Goal: Task Accomplishment & Management: Use online tool/utility

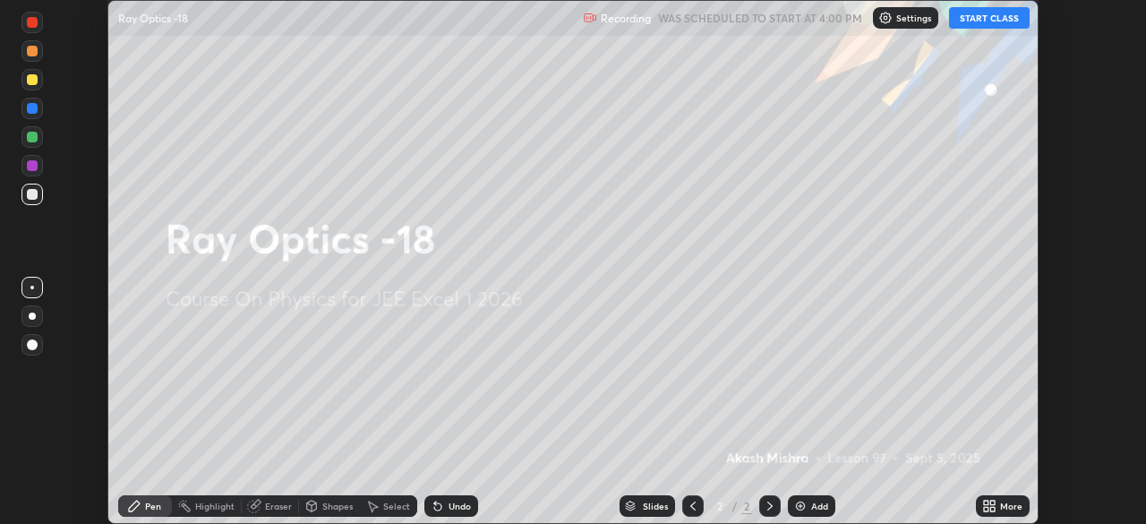
scroll to position [524, 1145]
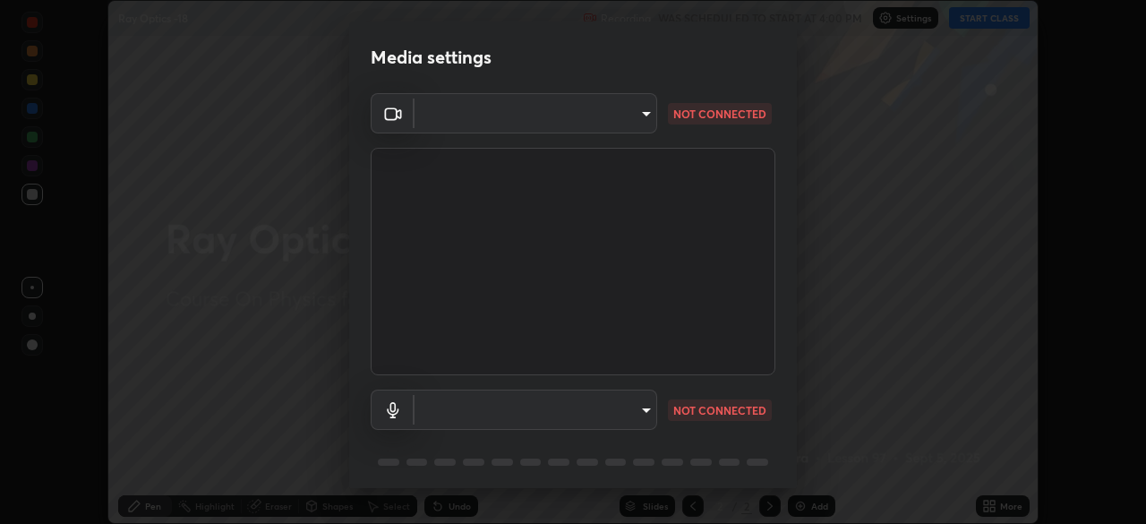
type input "5b0ce39d11be3a435715daab6ad7fa25508616855f5d18a60cdf0faa8df0ce2b"
type input "a1042adff76ea4b5505a52ff3a0232de4086f7e529f4609d60403d5288817579"
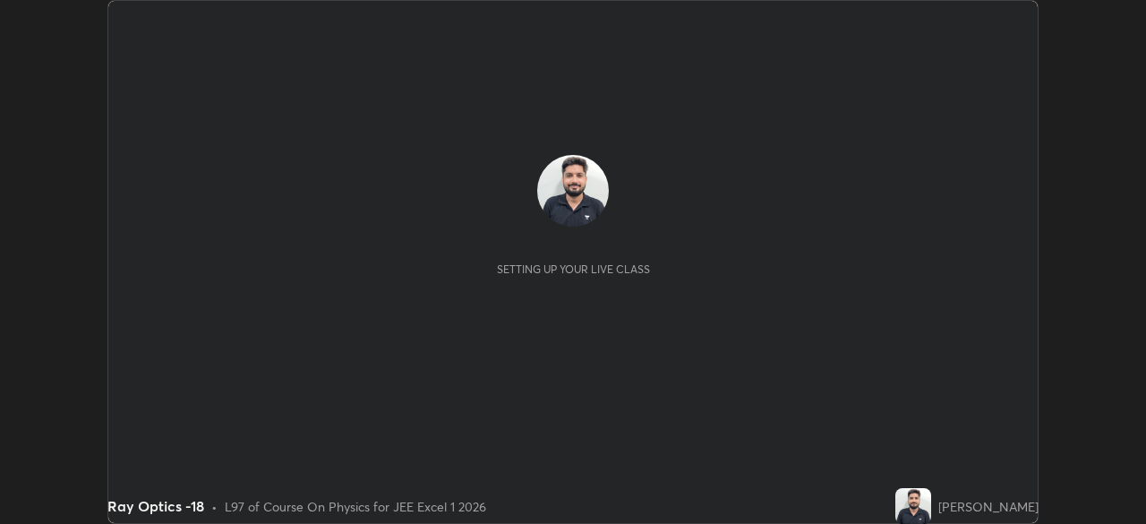
scroll to position [524, 1145]
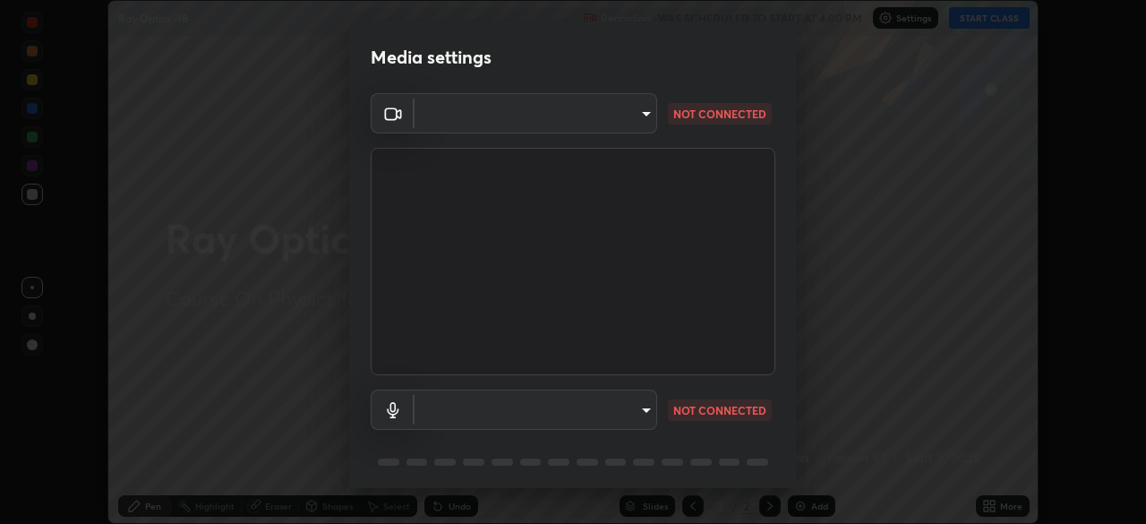
type input "a1042adff76ea4b5505a52ff3a0232de4086f7e529f4609d60403d5288817579"
click at [642, 112] on body "Erase all Ray Optics -18 Recording WAS SCHEDULED TO START AT 4:00 PM Settings S…" at bounding box center [573, 262] width 1146 height 524
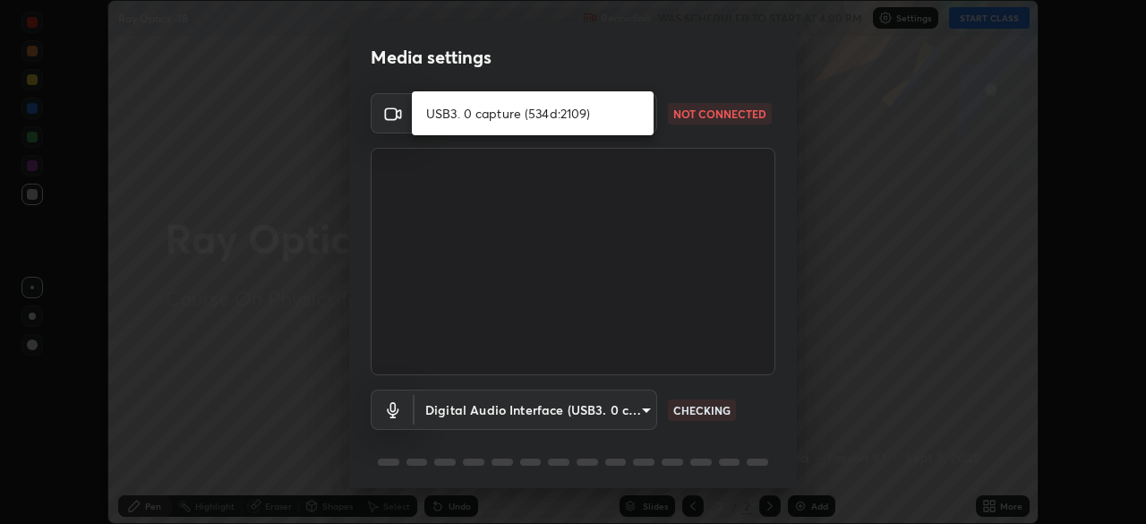
click at [609, 114] on li "USB3. 0 capture (534d:2109)" at bounding box center [533, 113] width 242 height 30
type input "5b0ce39d11be3a435715daab6ad7fa25508616855f5d18a60cdf0faa8df0ce2b"
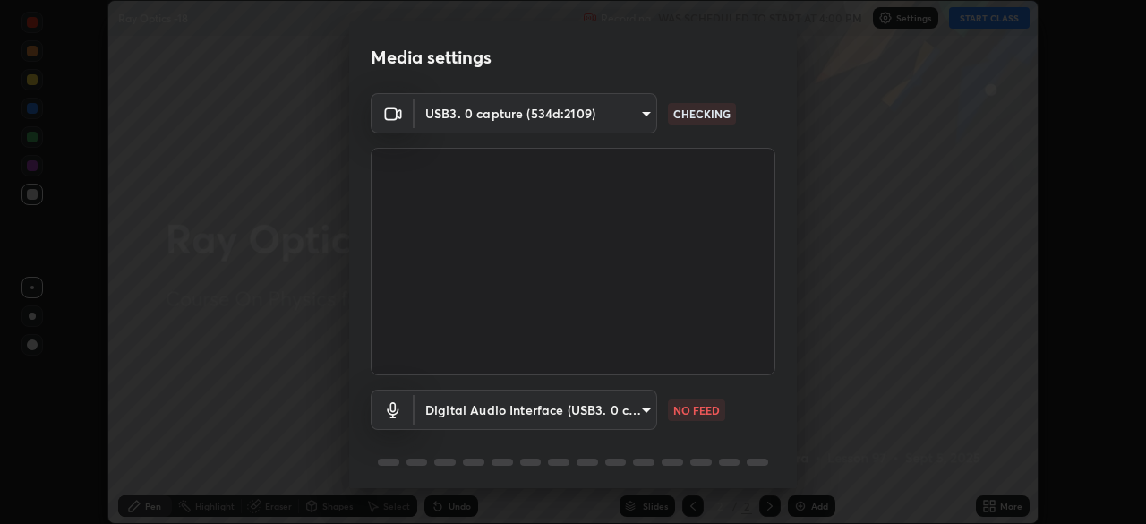
click at [644, 411] on body "Erase all Ray Optics -18 Recording WAS SCHEDULED TO START AT 4:00 PM Settings S…" at bounding box center [573, 262] width 1146 height 524
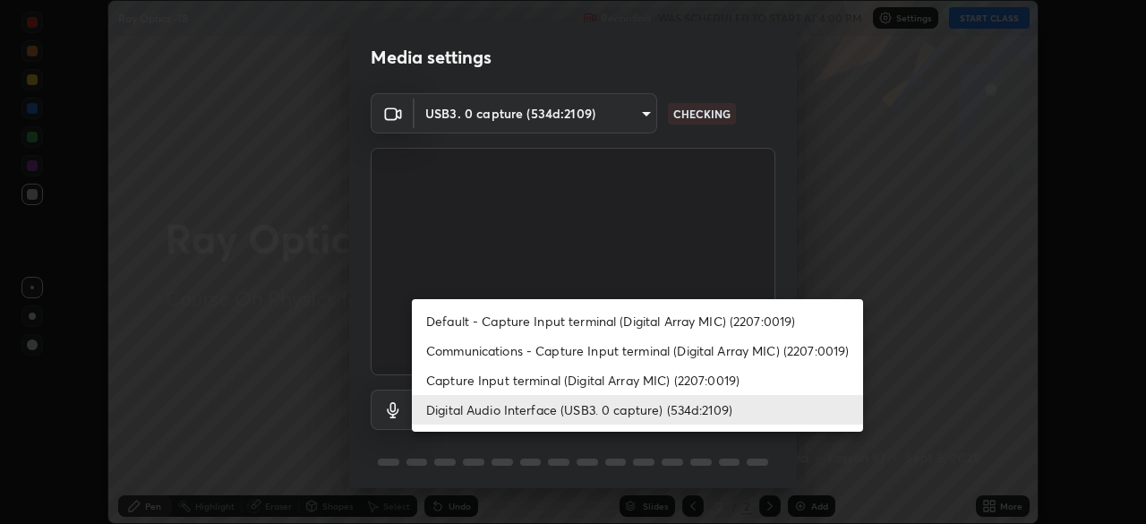
click at [639, 378] on li "Capture Input terminal (Digital Array MIC) (2207:0019)" at bounding box center [637, 380] width 451 height 30
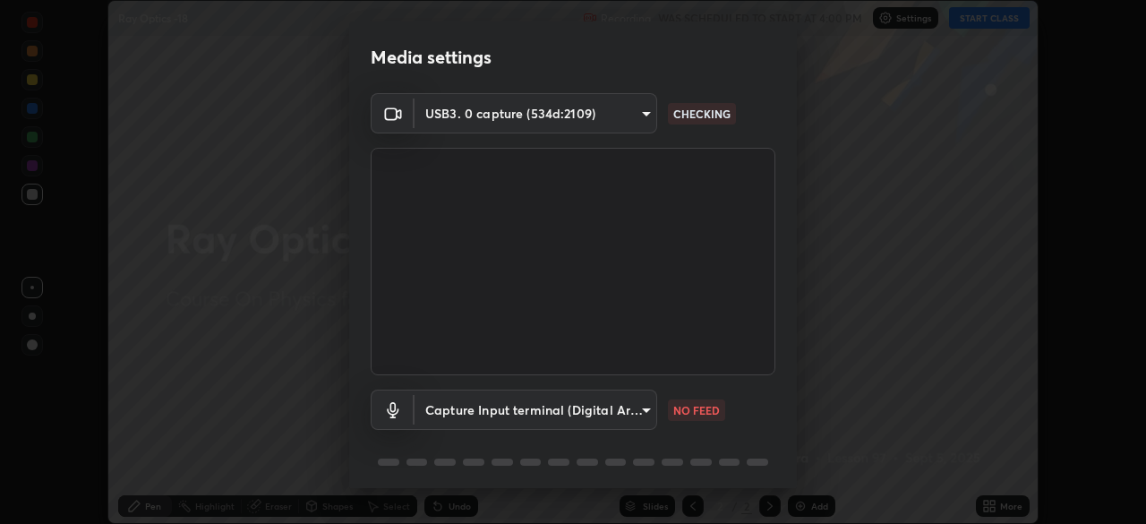
click at [623, 412] on body "Erase all Ray Optics -18 Recording WAS SCHEDULED TO START AT 4:00 PM Settings S…" at bounding box center [573, 262] width 1146 height 524
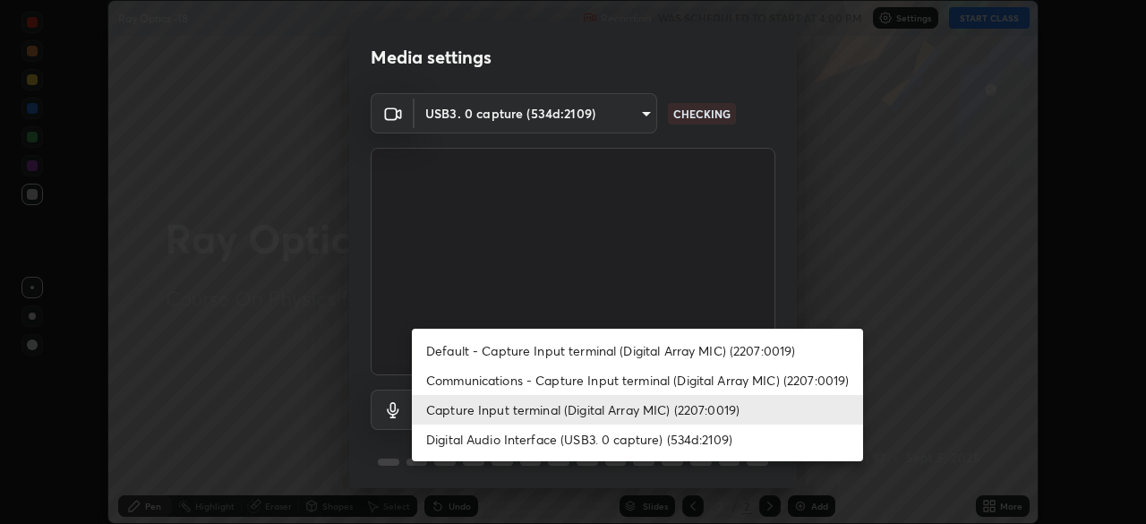
click at [635, 440] on li "Digital Audio Interface (USB3. 0 capture) (534d:2109)" at bounding box center [637, 439] width 451 height 30
type input "a1042adff76ea4b5505a52ff3a0232de4086f7e529f4609d60403d5288817579"
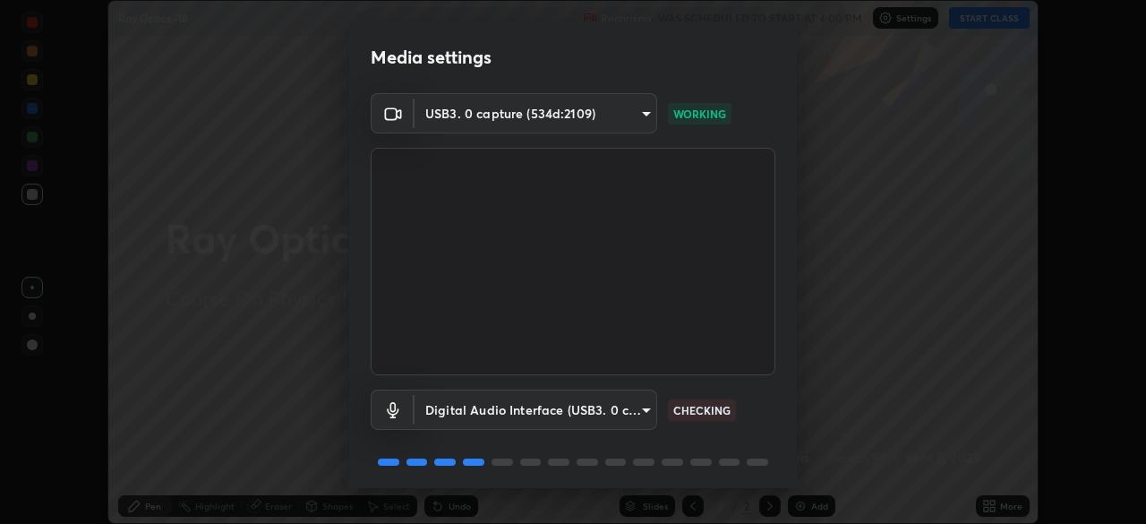
scroll to position [64, 0]
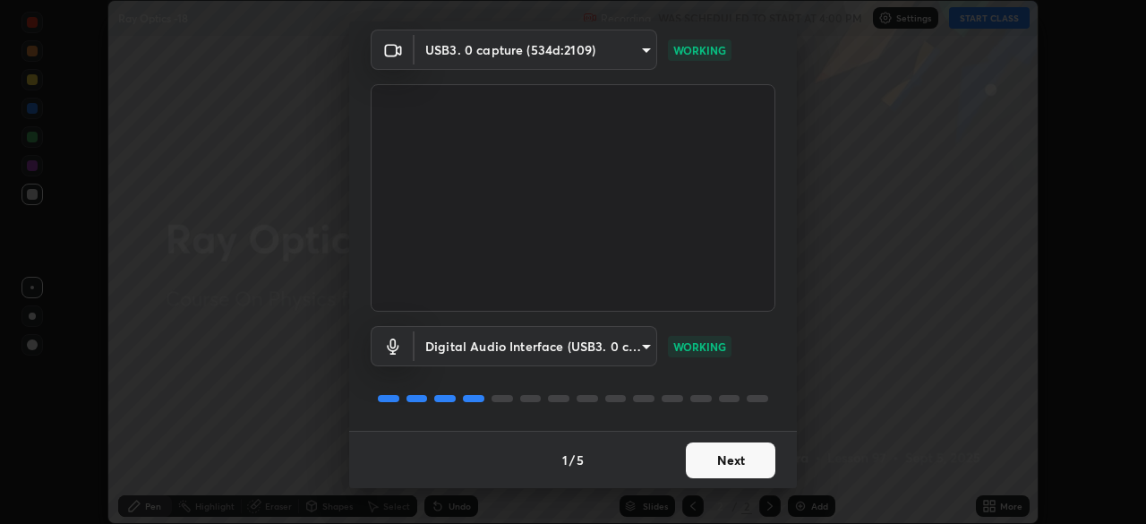
click at [730, 458] on button "Next" at bounding box center [731, 460] width 90 height 36
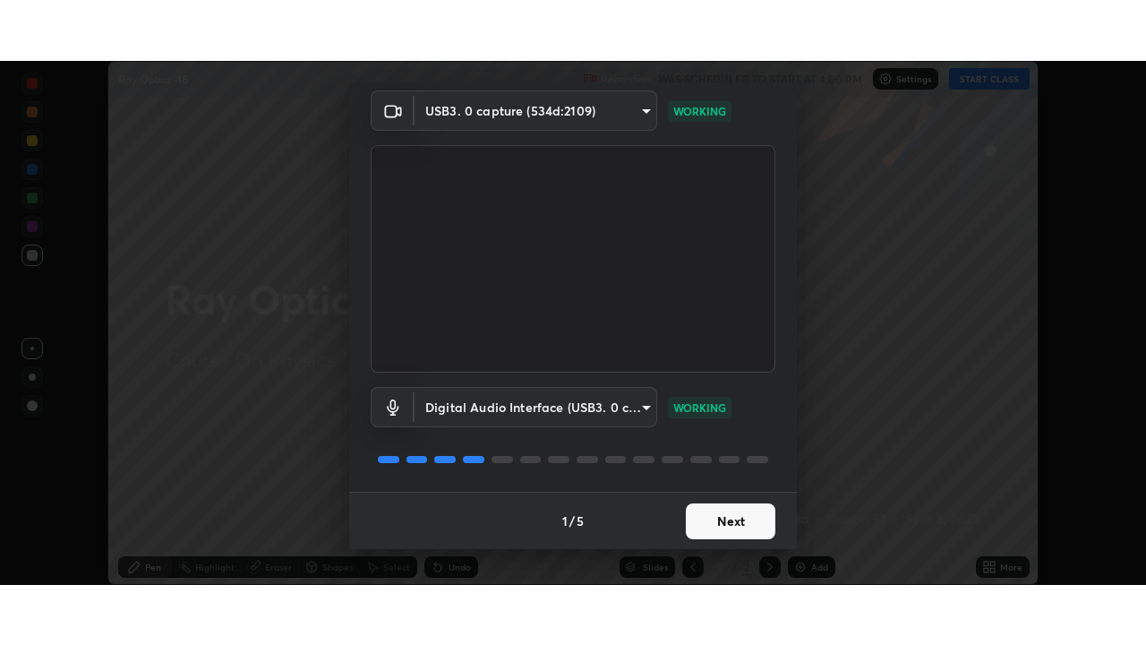
scroll to position [0, 0]
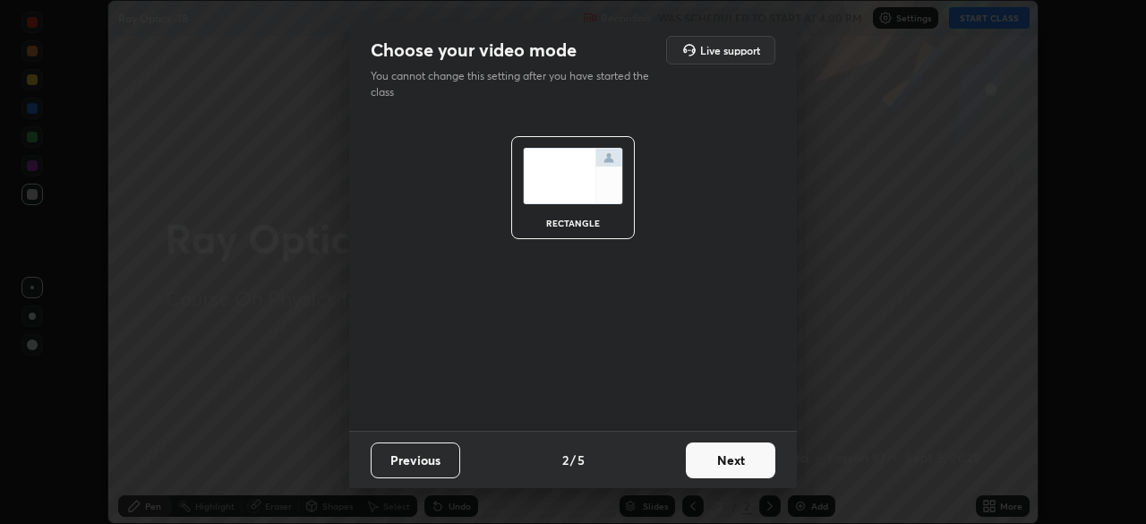
click at [747, 458] on button "Next" at bounding box center [731, 460] width 90 height 36
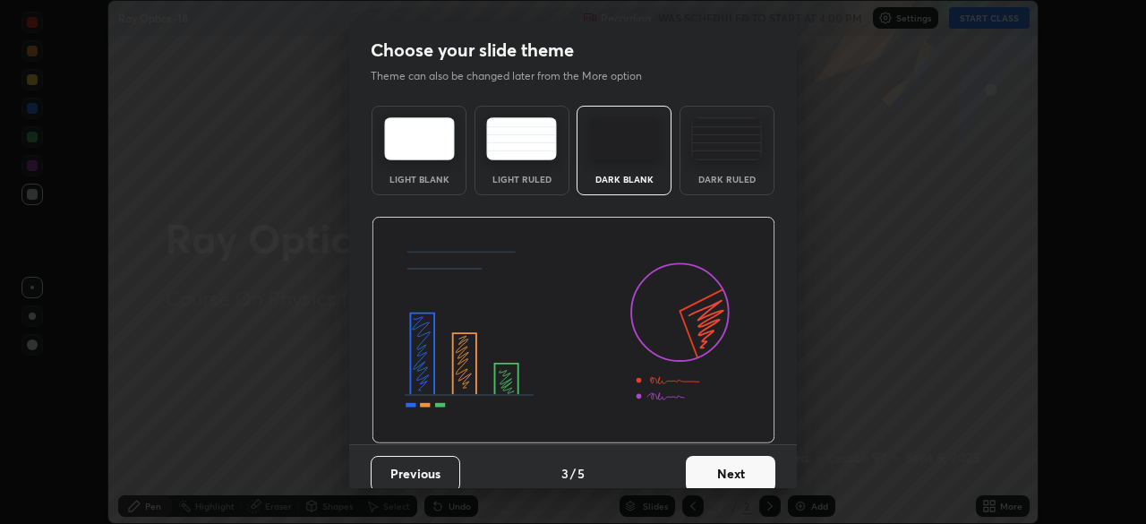
click at [760, 461] on button "Next" at bounding box center [731, 474] width 90 height 36
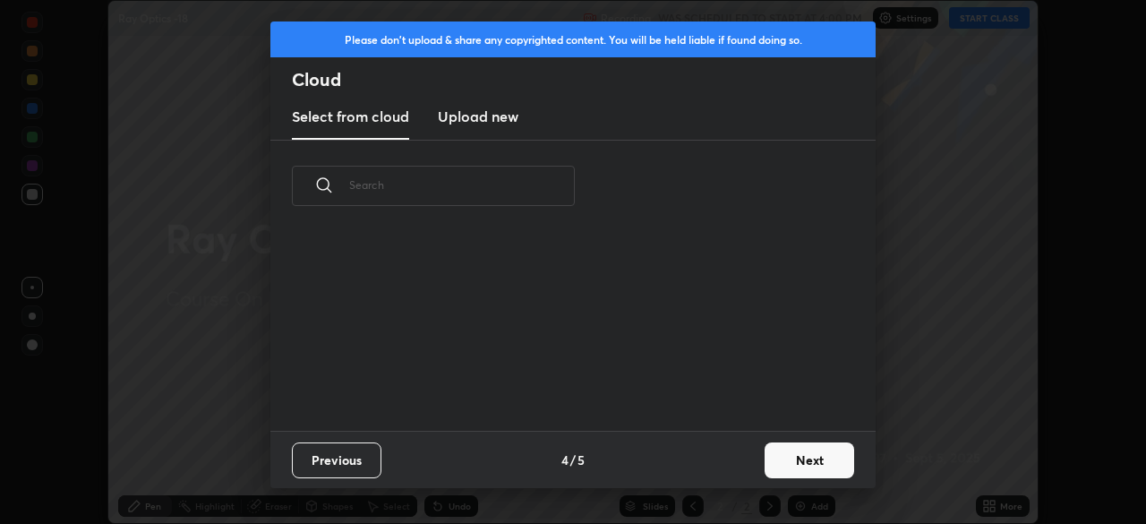
click at [803, 471] on button "Next" at bounding box center [810, 460] width 90 height 36
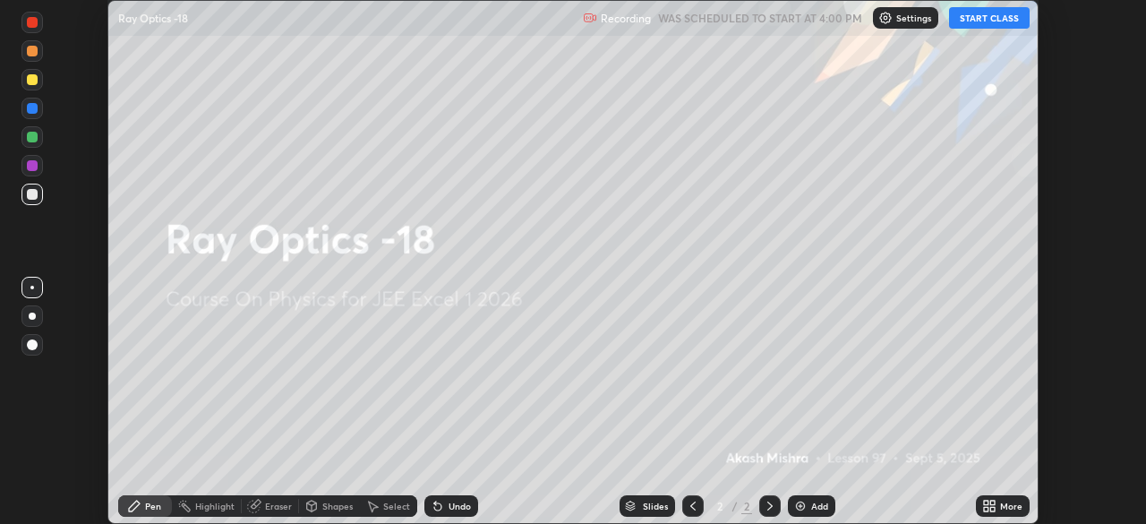
click at [986, 502] on icon at bounding box center [986, 502] width 4 height 4
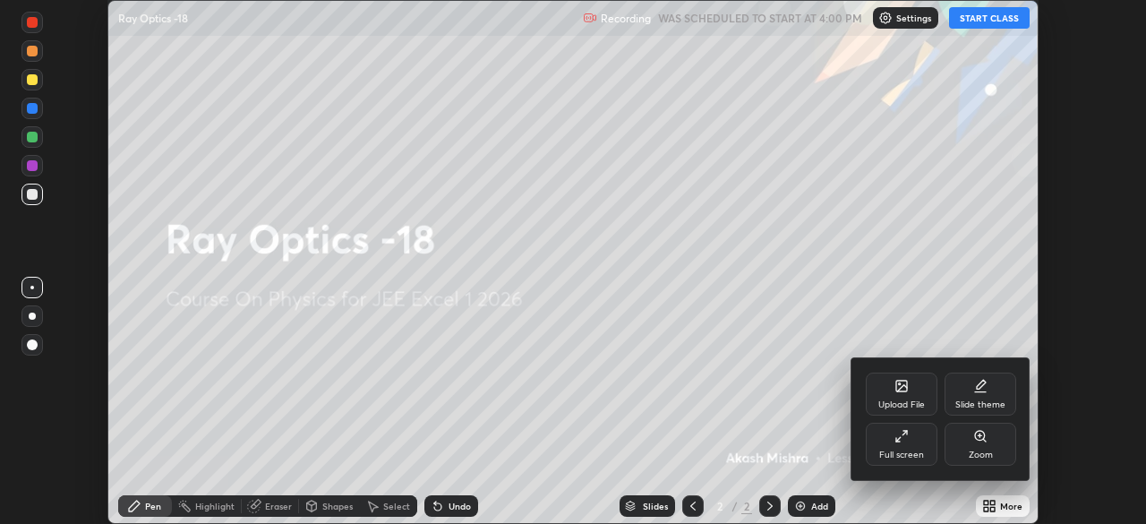
click at [910, 439] on div "Full screen" at bounding box center [902, 444] width 72 height 43
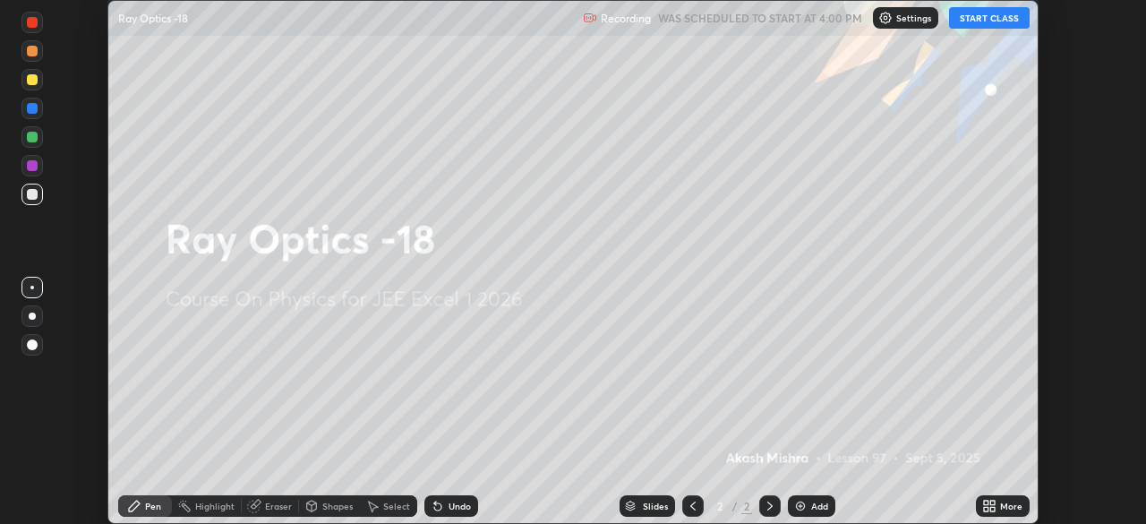
click at [987, 504] on icon at bounding box center [986, 502] width 4 height 4
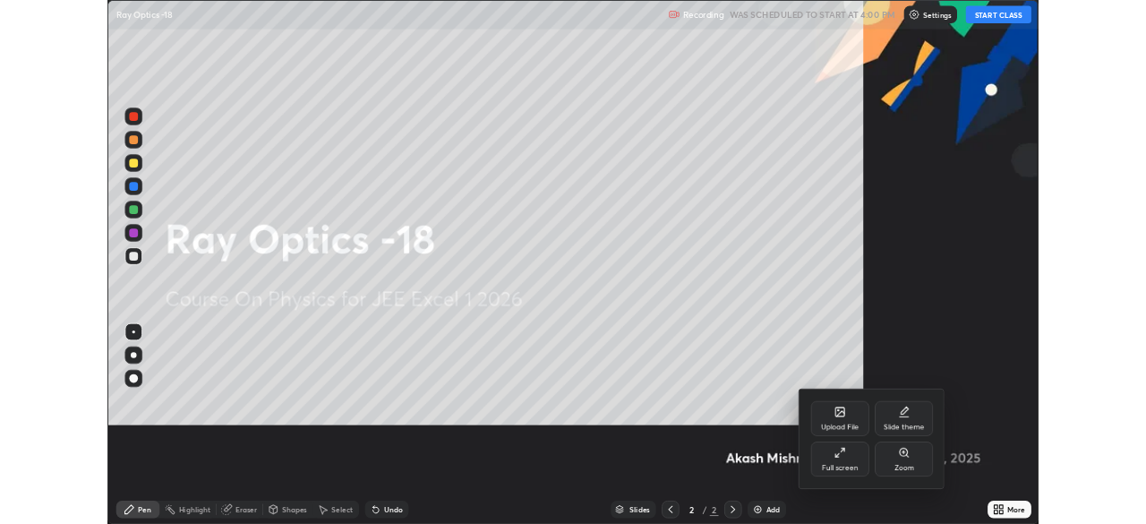
scroll to position [645, 1146]
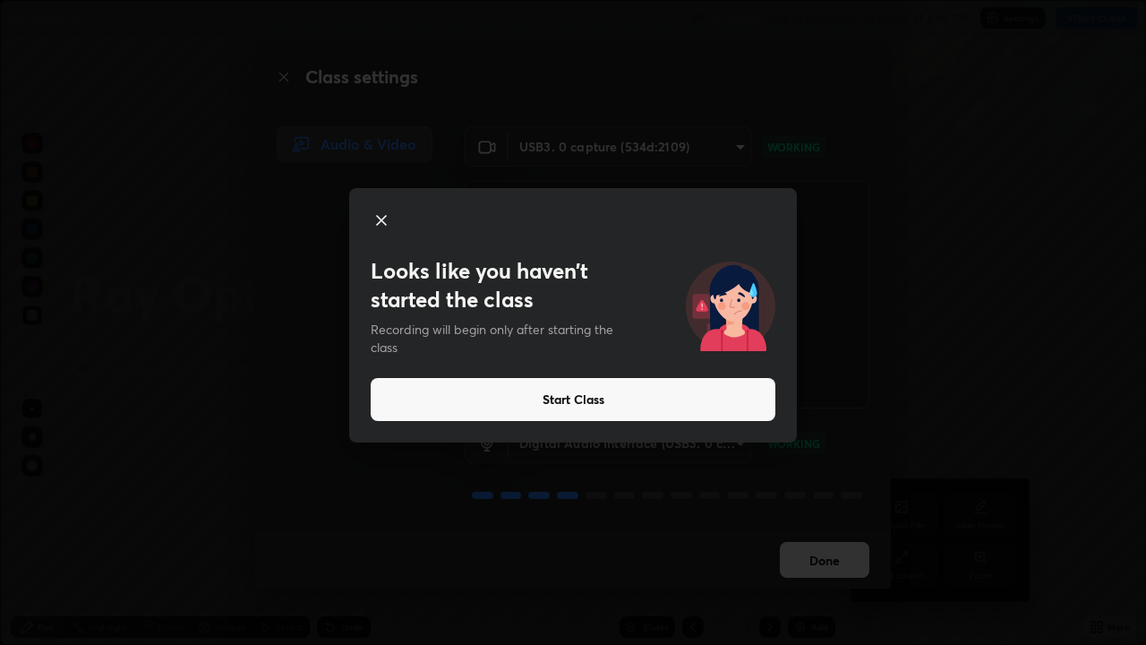
click at [494, 400] on button "Start Class" at bounding box center [573, 399] width 405 height 43
click at [565, 406] on button "Start Class" at bounding box center [573, 399] width 405 height 43
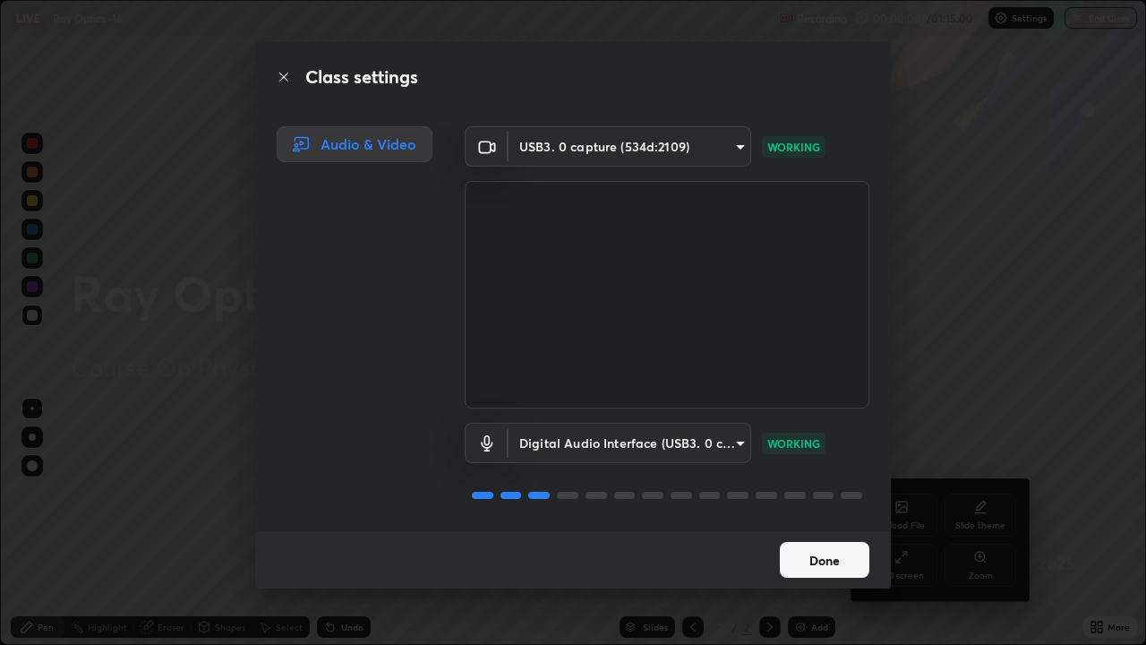
click at [542, 394] on video at bounding box center [667, 294] width 405 height 227
click at [797, 523] on button "Done" at bounding box center [825, 560] width 90 height 36
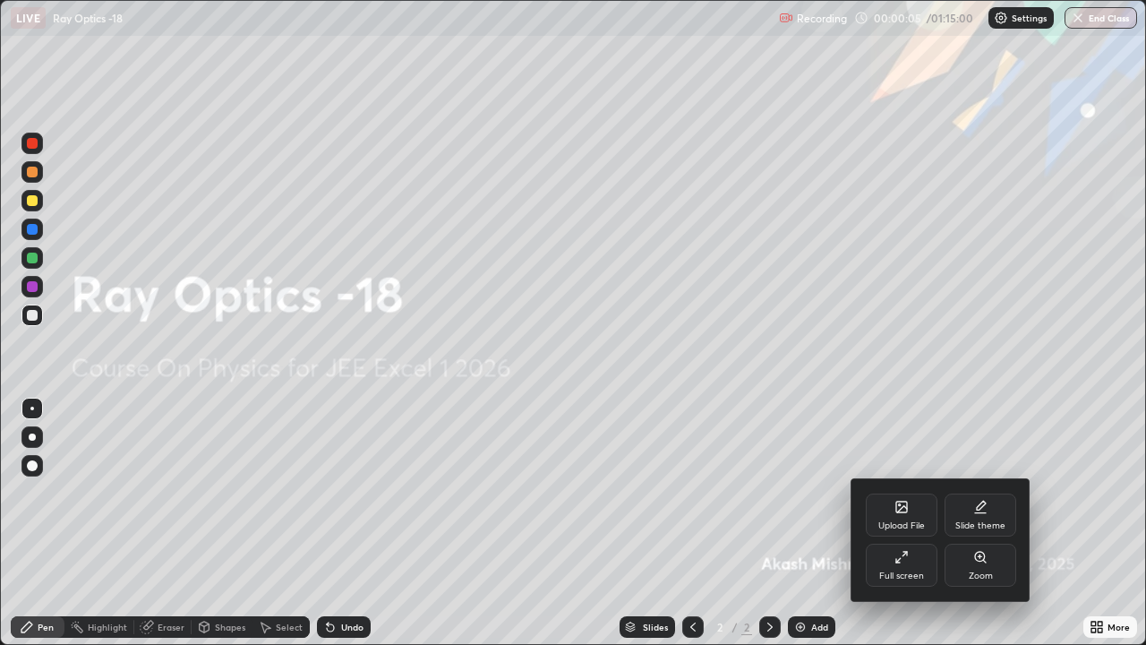
click at [903, 523] on div "Full screen" at bounding box center [902, 564] width 72 height 43
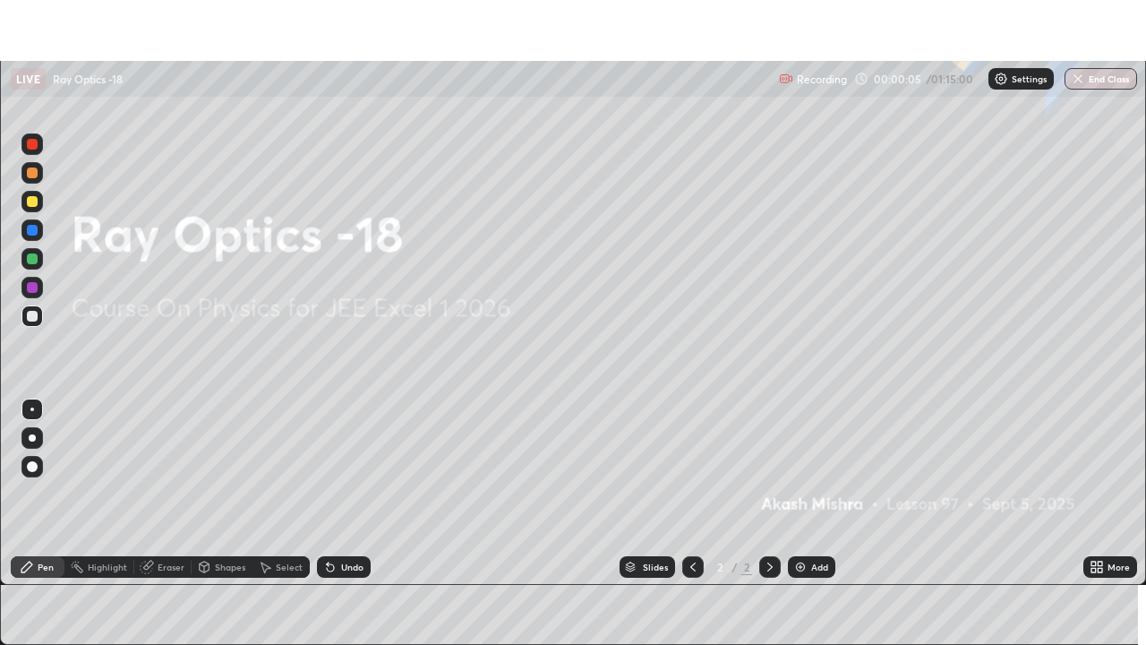
scroll to position [88997, 88375]
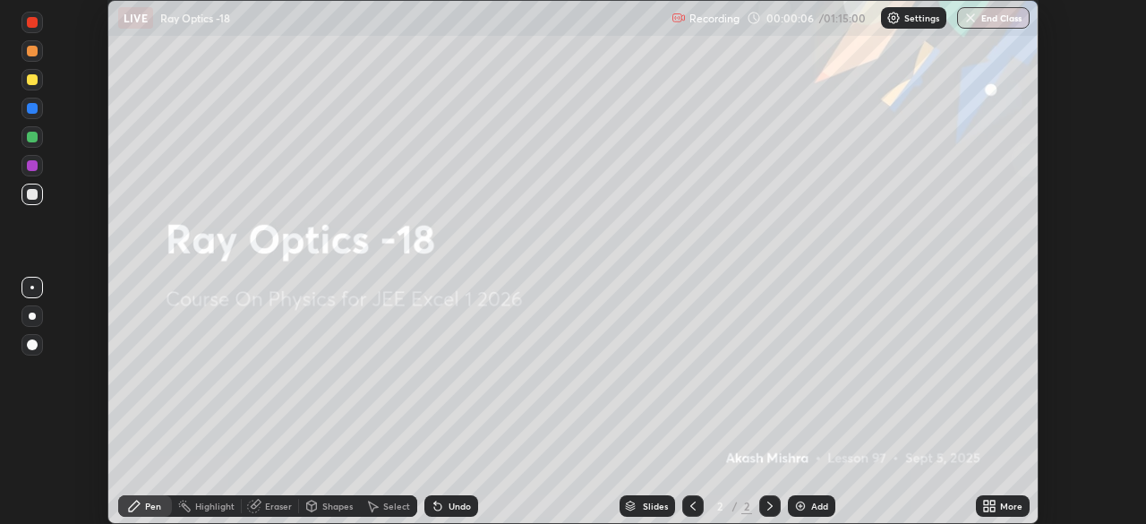
click at [992, 502] on icon at bounding box center [992, 502] width 4 height 4
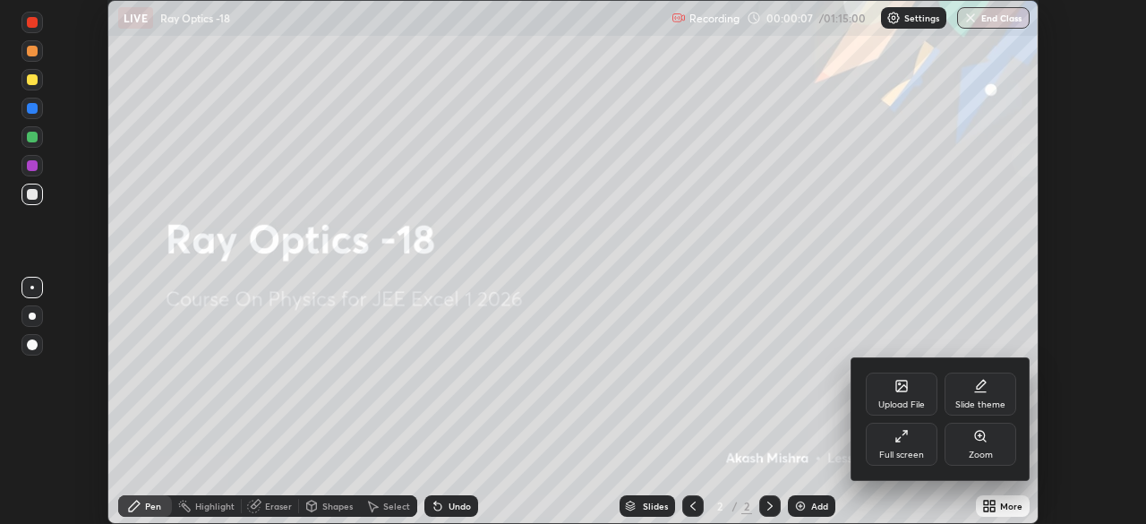
click at [895, 444] on div "Full screen" at bounding box center [902, 444] width 72 height 43
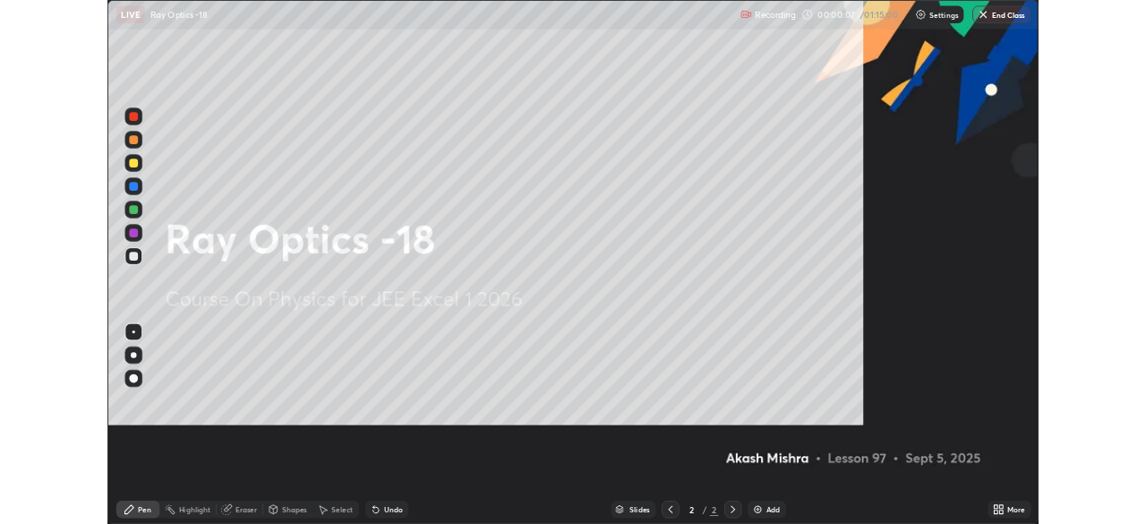
scroll to position [645, 1146]
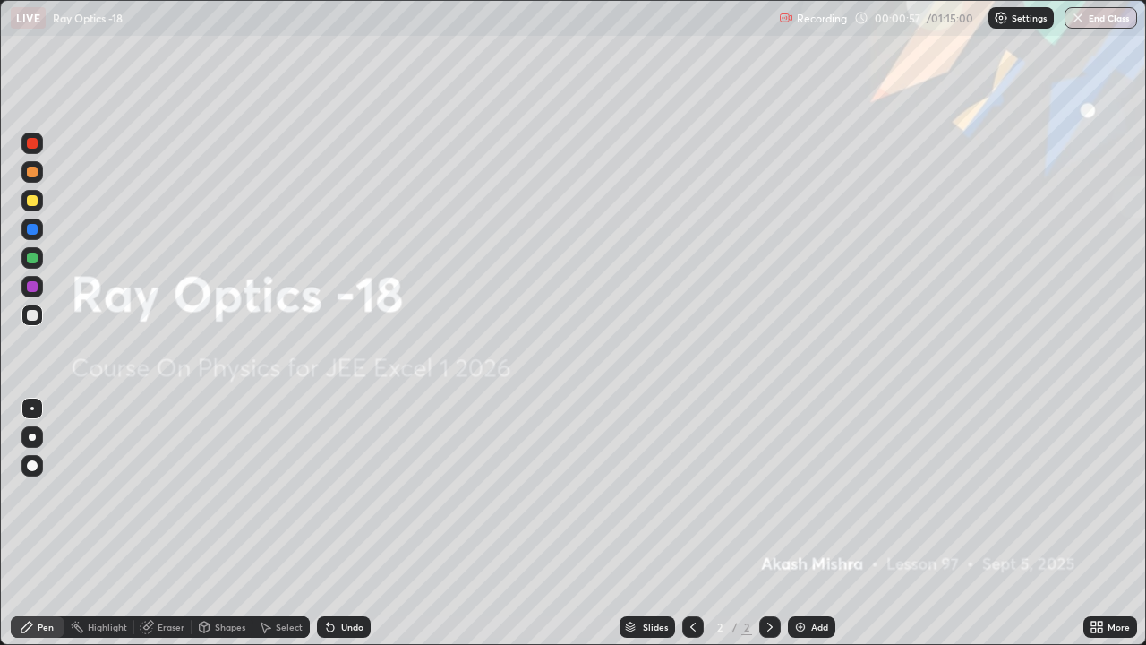
click at [802, 523] on img at bounding box center [800, 626] width 14 height 14
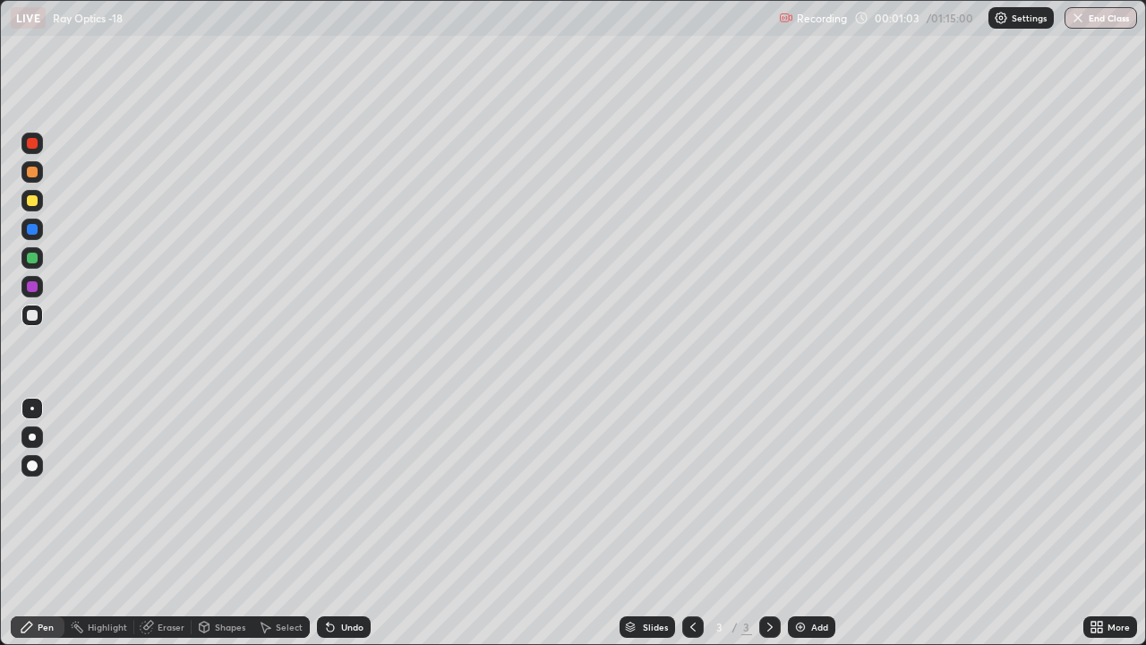
click at [224, 523] on div "Shapes" at bounding box center [230, 626] width 30 height 9
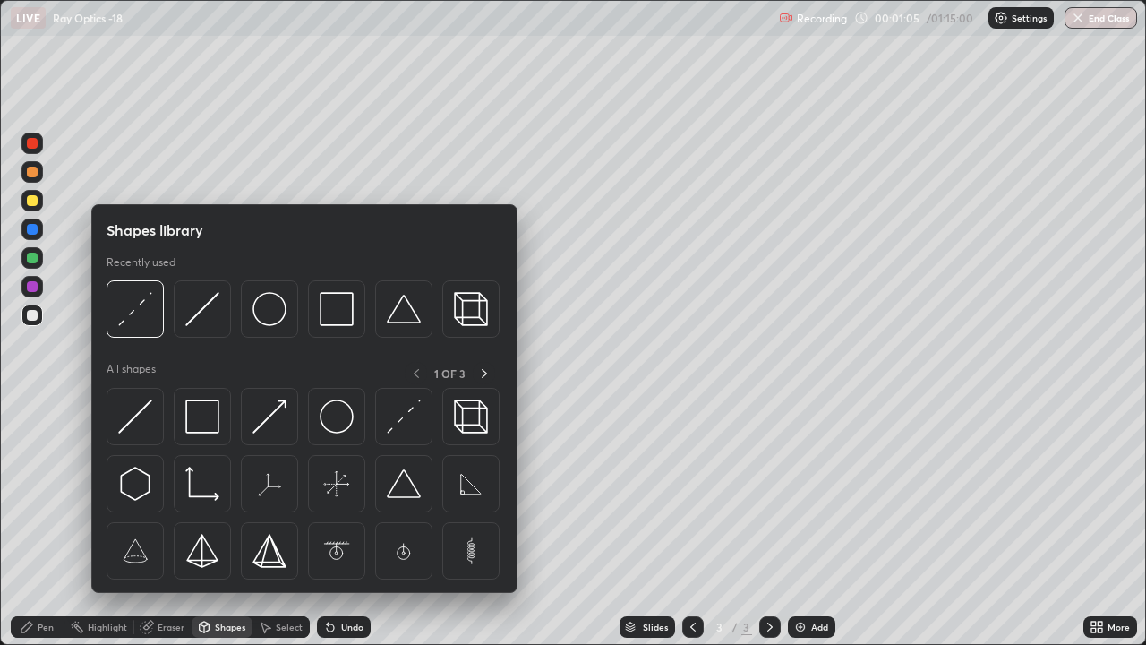
click at [52, 523] on div "Pen" at bounding box center [46, 626] width 16 height 9
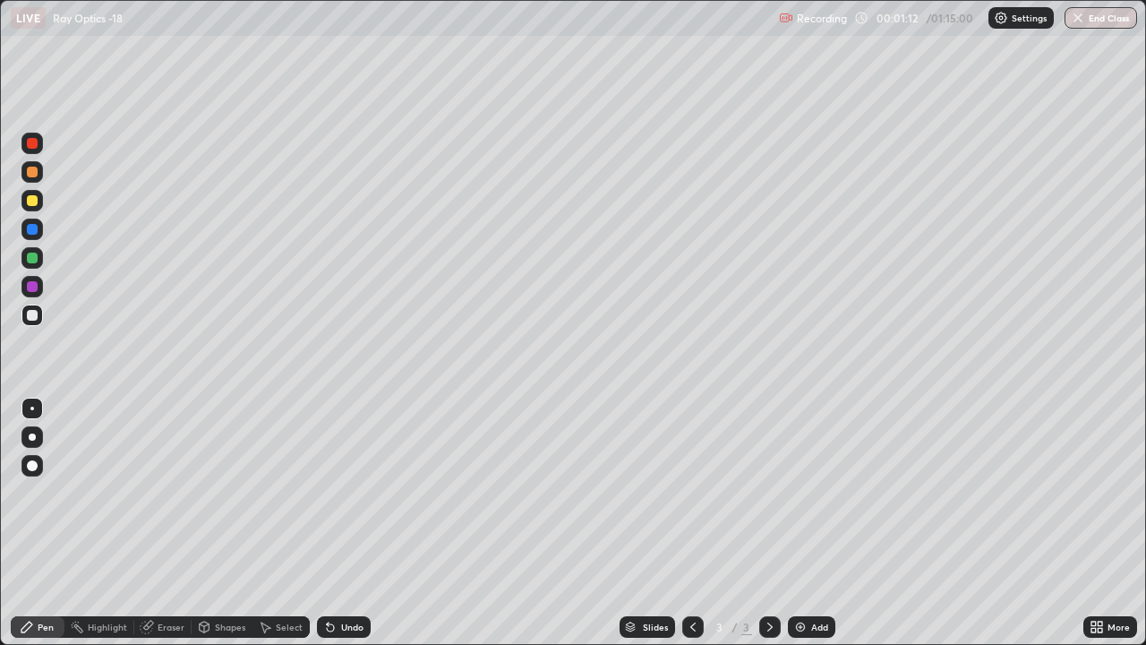
click at [224, 523] on div "Shapes" at bounding box center [230, 626] width 30 height 9
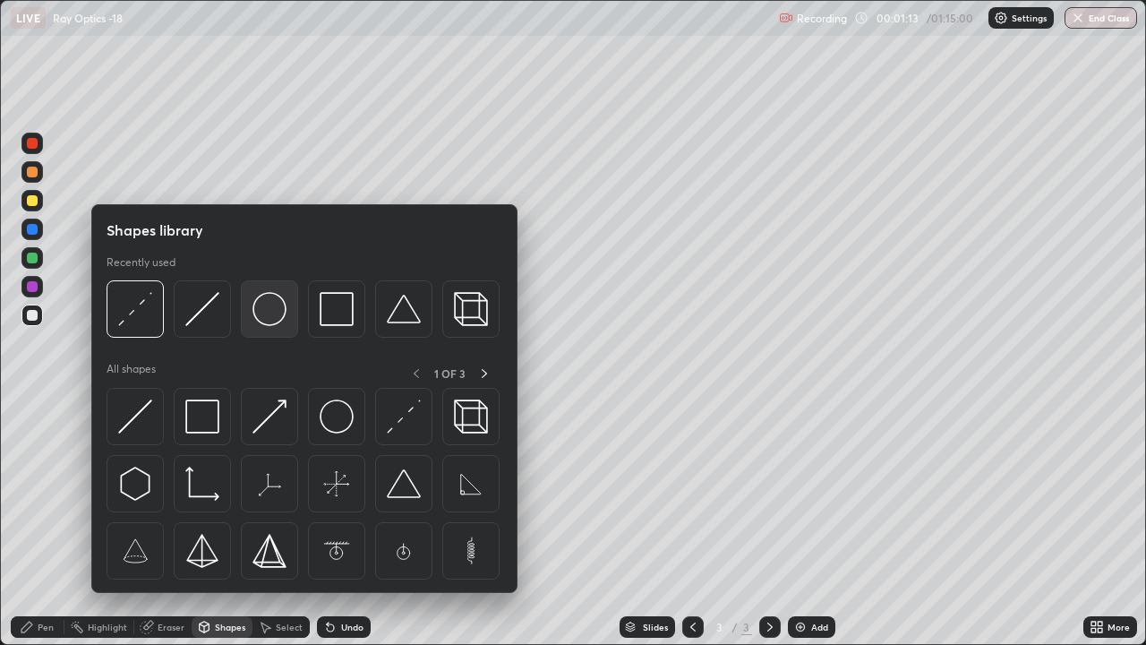
click at [261, 317] on img at bounding box center [269, 309] width 34 height 34
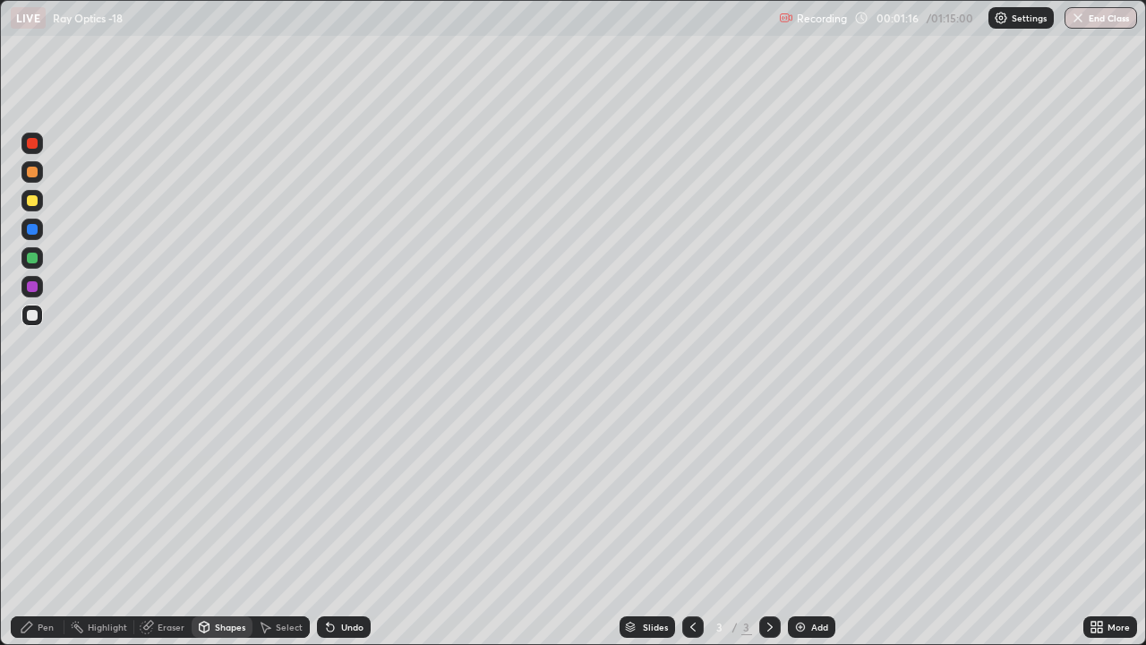
click at [44, 523] on div "Pen" at bounding box center [46, 626] width 16 height 9
click at [221, 523] on div "Shapes" at bounding box center [230, 626] width 30 height 9
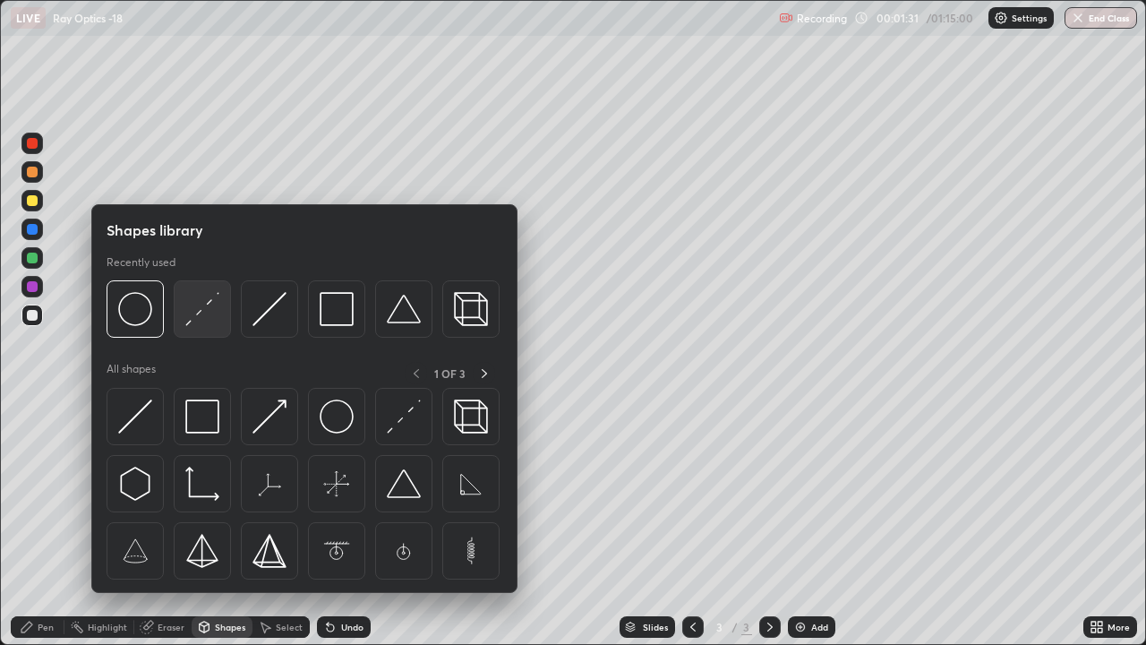
click at [201, 312] on img at bounding box center [202, 309] width 34 height 34
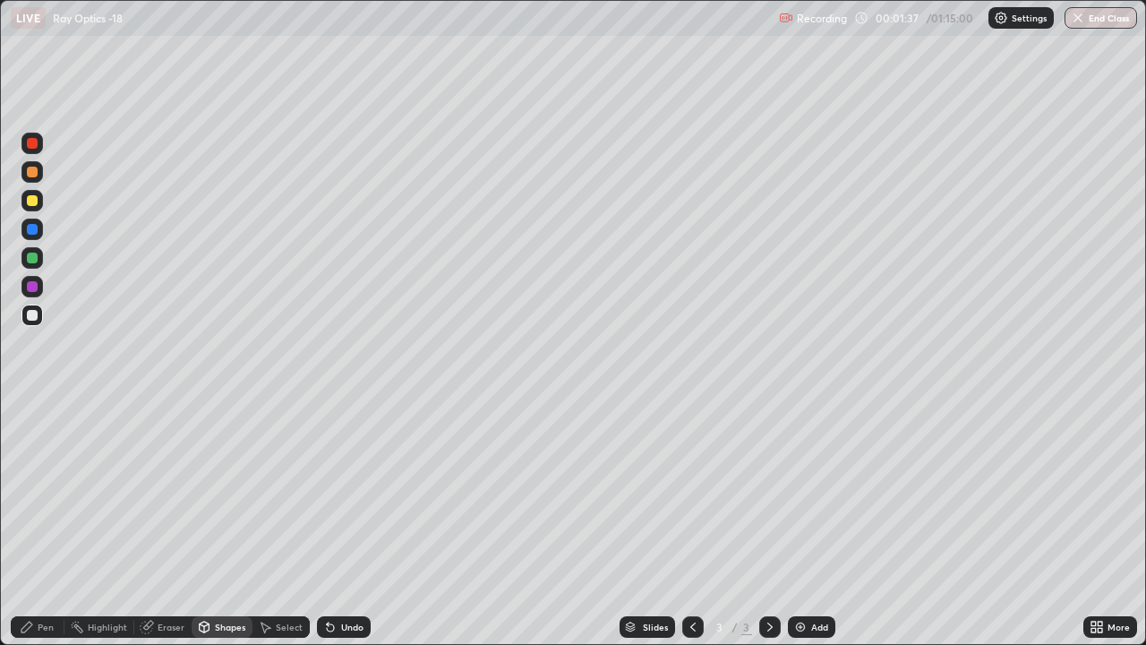
click at [42, 523] on div "Pen" at bounding box center [46, 626] width 16 height 9
click at [36, 200] on div at bounding box center [32, 200] width 11 height 11
click at [38, 258] on div at bounding box center [31, 257] width 21 height 21
click at [341, 523] on div "Undo" at bounding box center [352, 626] width 22 height 9
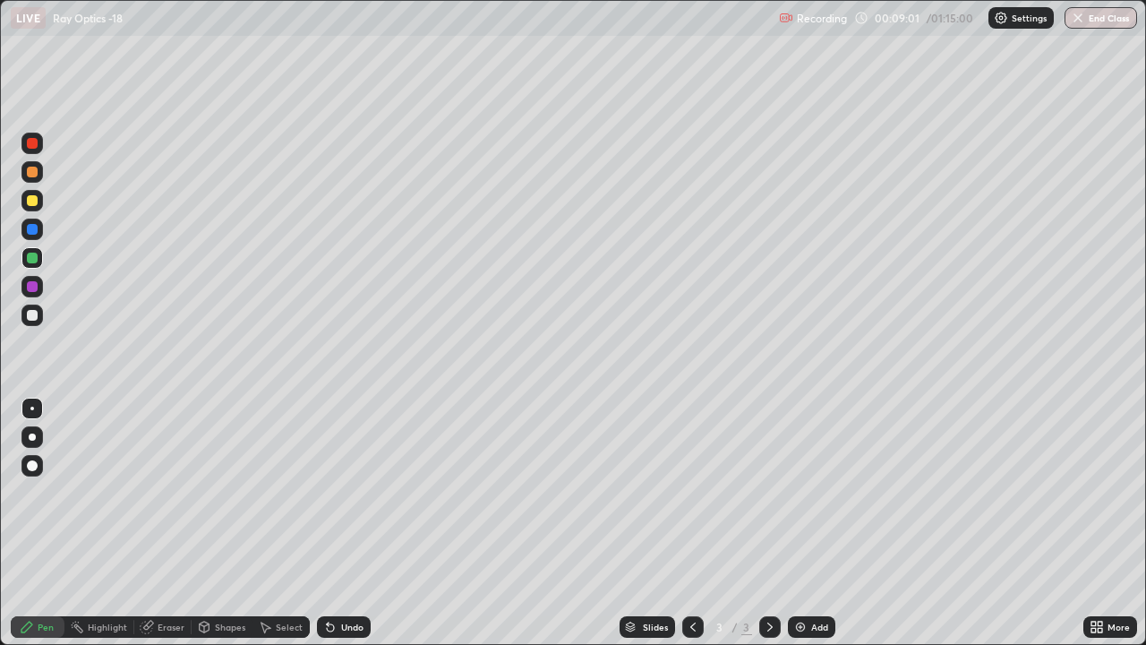
click at [346, 523] on div "Undo" at bounding box center [352, 626] width 22 height 9
click at [34, 203] on div at bounding box center [32, 200] width 11 height 11
click at [331, 523] on icon at bounding box center [330, 626] width 14 height 14
click at [352, 523] on div "Undo" at bounding box center [352, 626] width 22 height 9
click at [349, 523] on div "Undo" at bounding box center [352, 626] width 22 height 9
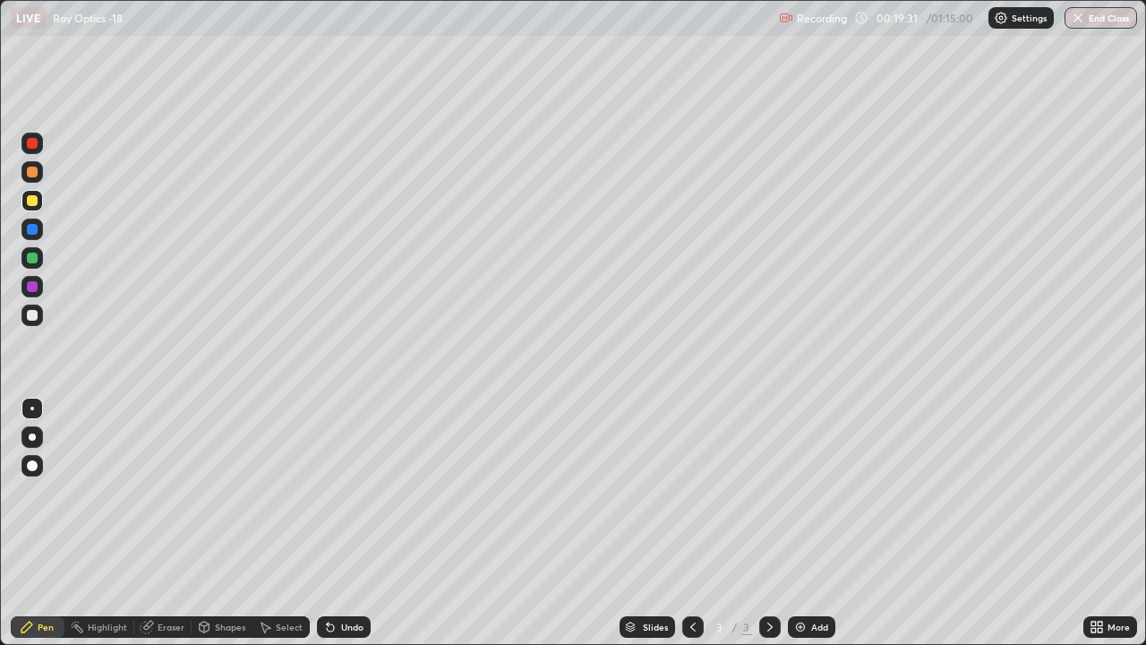
click at [816, 523] on div "Add" at bounding box center [819, 626] width 17 height 9
click at [224, 523] on div "Shapes" at bounding box center [230, 626] width 30 height 9
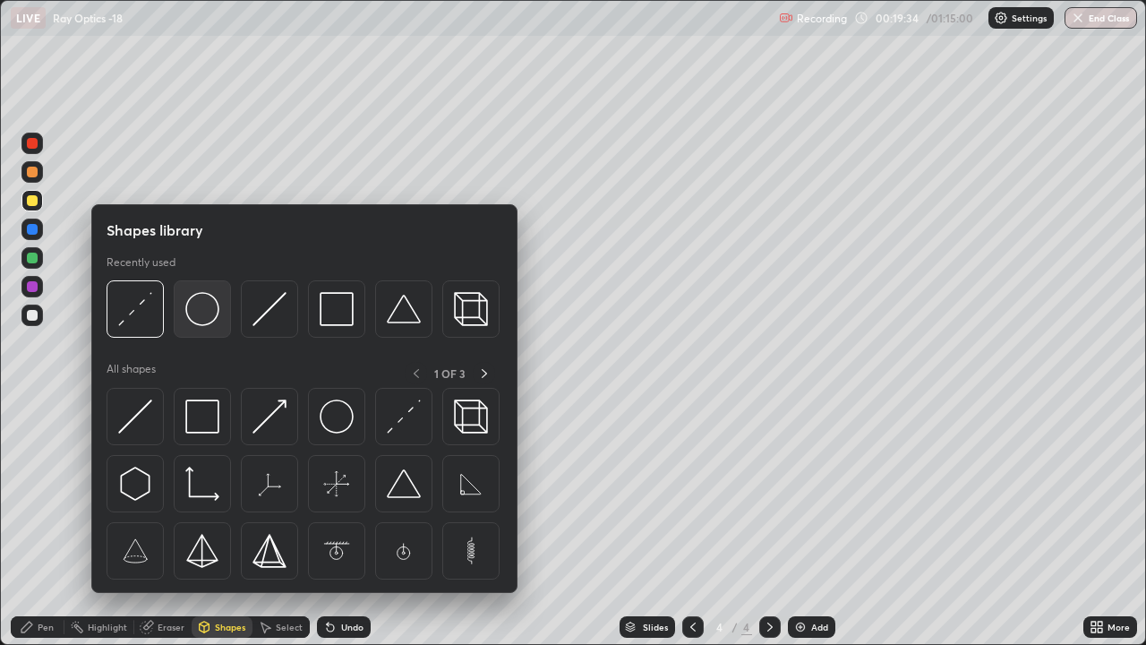
click at [209, 301] on img at bounding box center [202, 309] width 34 height 34
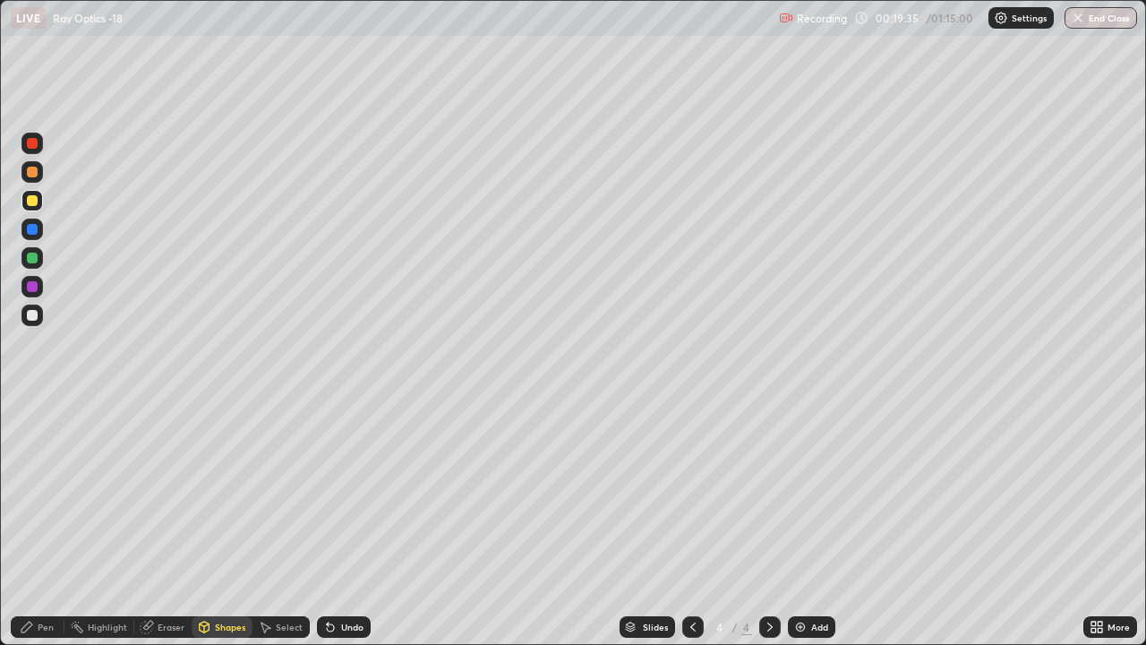
click at [33, 314] on div at bounding box center [32, 315] width 11 height 11
click at [51, 523] on div "Pen" at bounding box center [46, 626] width 16 height 9
click at [41, 312] on div at bounding box center [31, 314] width 21 height 21
click at [231, 523] on div "Shapes" at bounding box center [230, 626] width 30 height 9
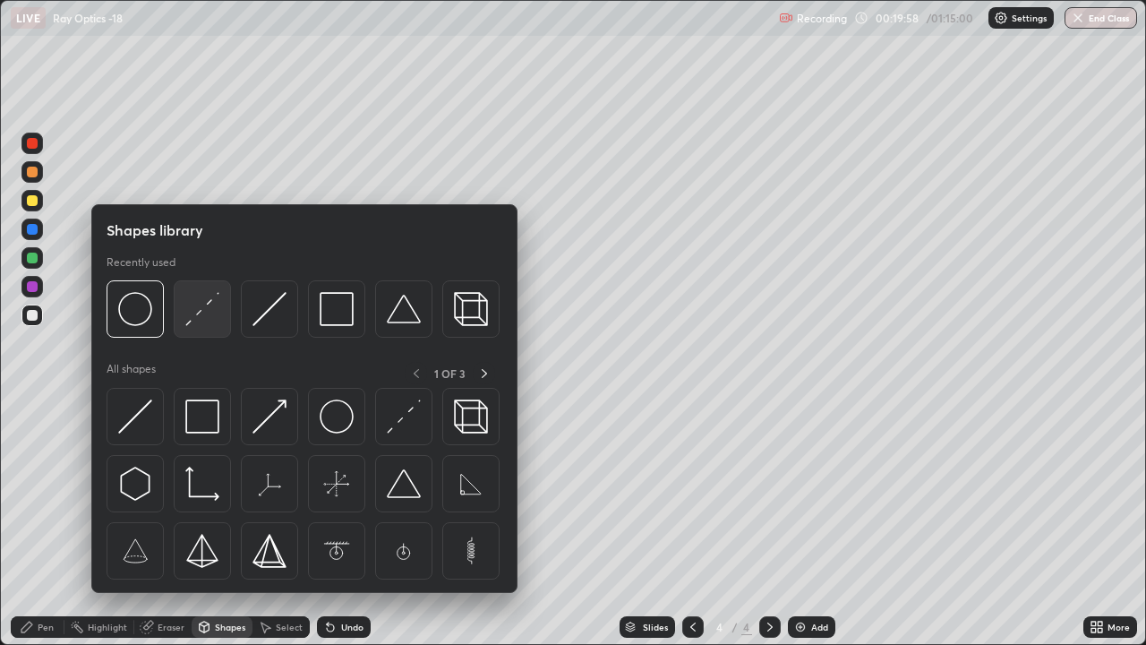
click at [206, 306] on img at bounding box center [202, 309] width 34 height 34
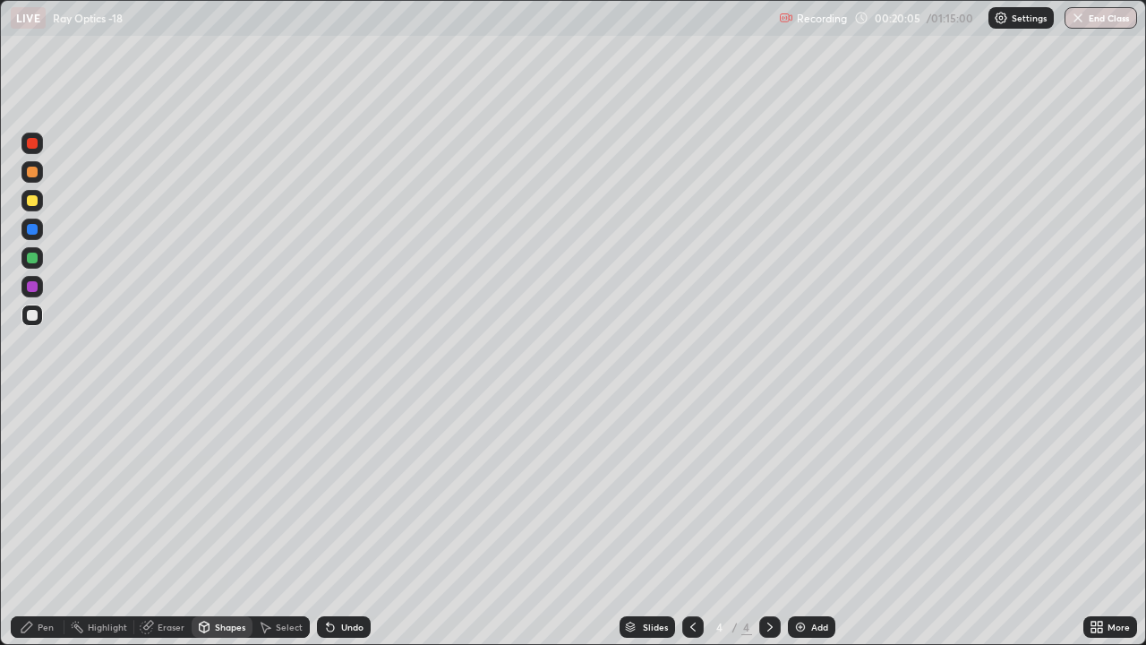
click at [36, 201] on div at bounding box center [32, 200] width 11 height 11
click at [337, 523] on div "Undo" at bounding box center [344, 626] width 54 height 21
click at [56, 523] on div "Pen" at bounding box center [38, 626] width 54 height 21
click at [31, 319] on div at bounding box center [32, 315] width 11 height 11
click at [337, 523] on div "Undo" at bounding box center [344, 626] width 54 height 21
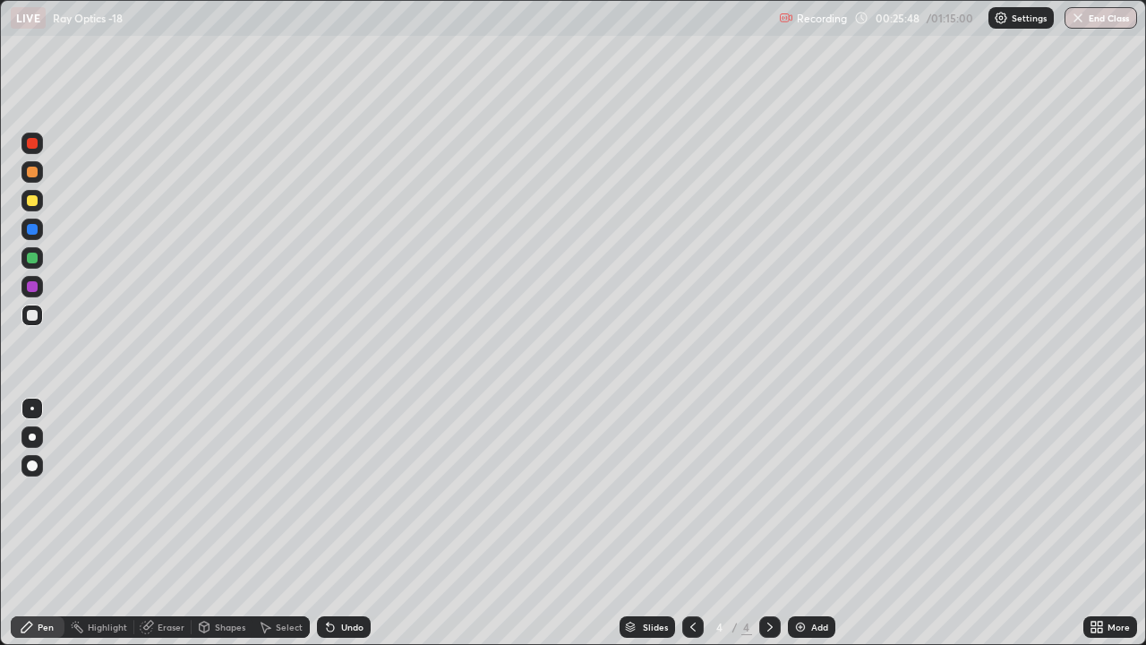
click at [337, 523] on div "Undo" at bounding box center [344, 626] width 54 height 21
click at [31, 261] on div at bounding box center [32, 257] width 11 height 11
click at [346, 523] on div "Undo" at bounding box center [352, 626] width 22 height 9
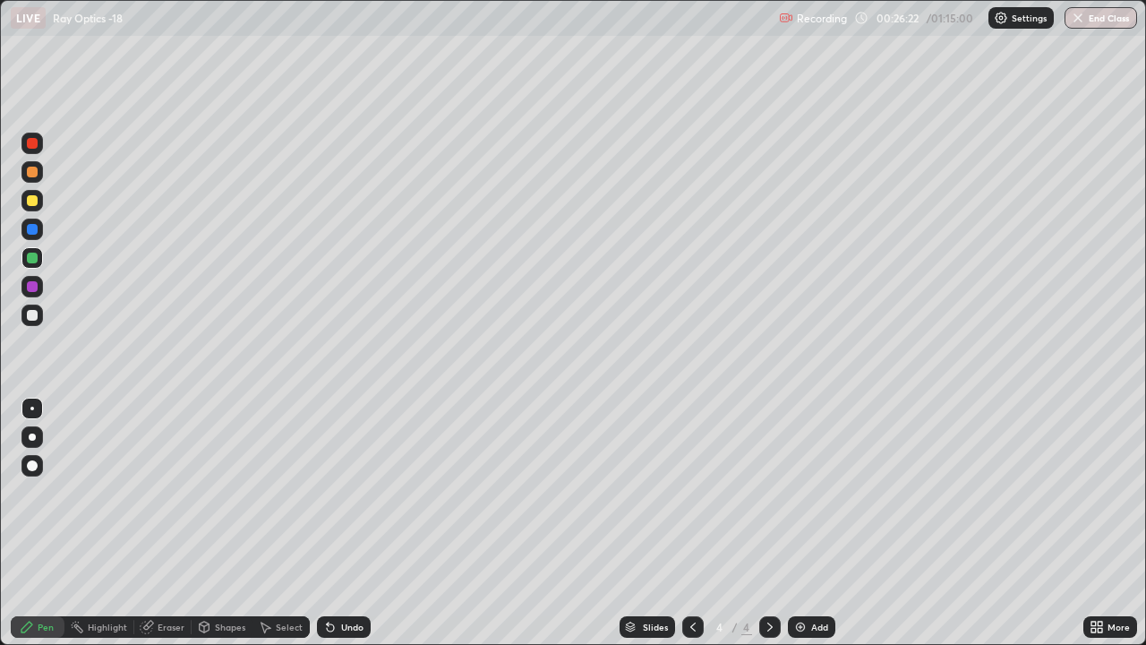
click at [345, 523] on div "Undo" at bounding box center [352, 626] width 22 height 9
click at [350, 523] on div "Undo" at bounding box center [352, 626] width 22 height 9
click at [346, 523] on div "Undo" at bounding box center [352, 626] width 22 height 9
click at [804, 523] on img at bounding box center [800, 626] width 14 height 14
click at [215, 523] on div "Shapes" at bounding box center [230, 626] width 30 height 9
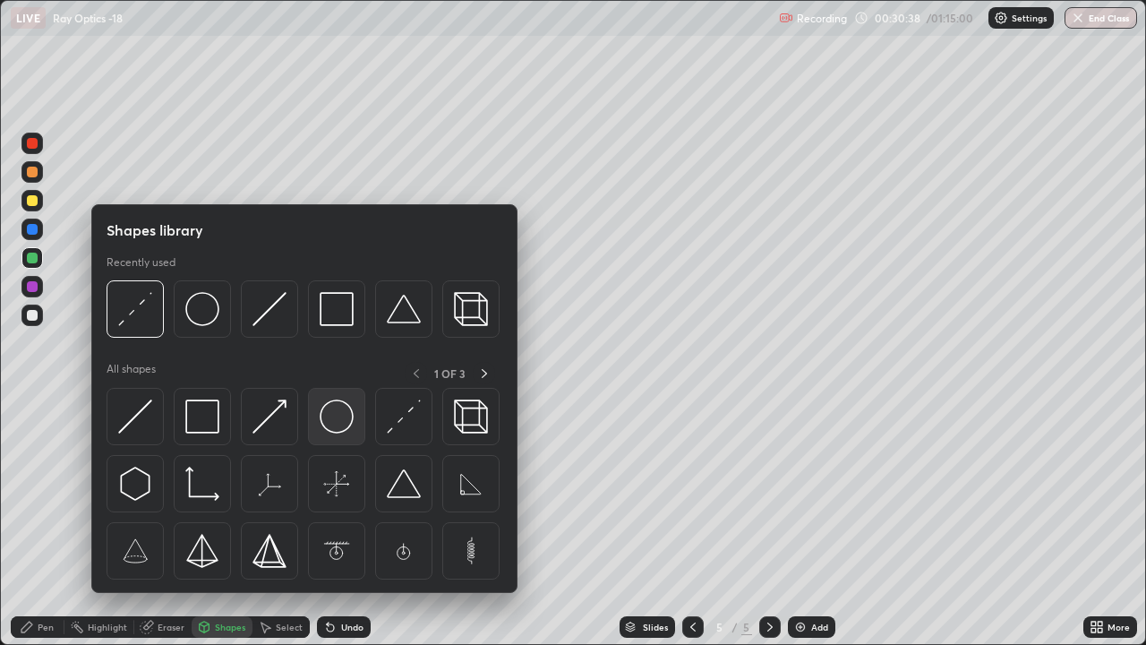
click at [332, 408] on img at bounding box center [337, 416] width 34 height 34
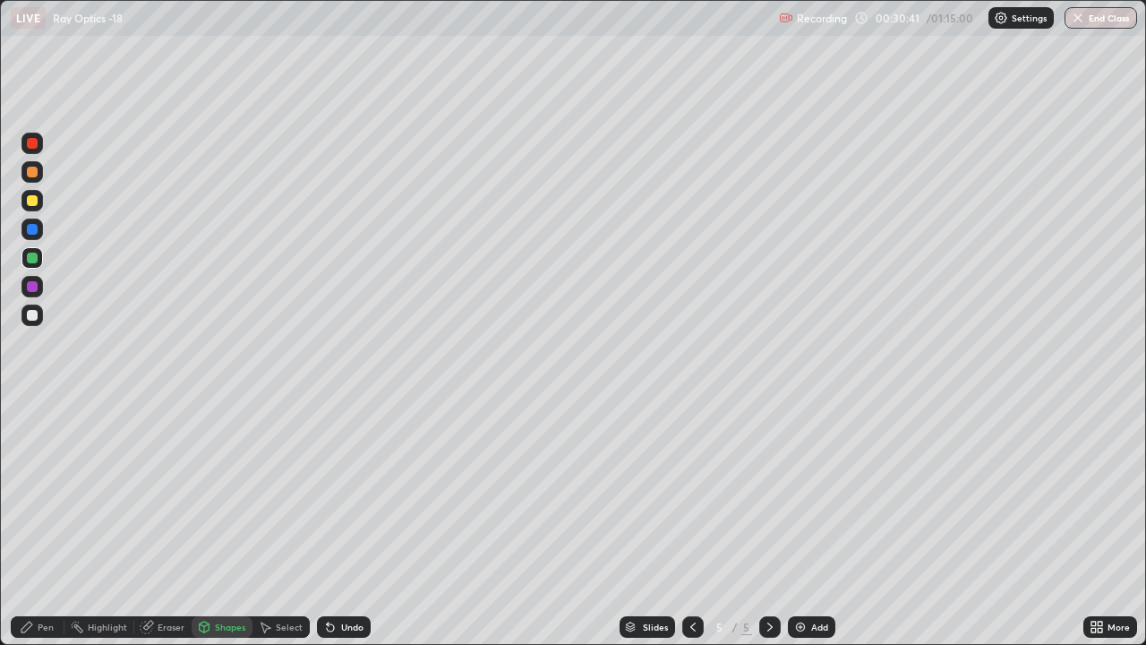
click at [341, 523] on div "Undo" at bounding box center [352, 626] width 22 height 9
click at [47, 523] on div "Pen" at bounding box center [38, 626] width 54 height 21
click at [35, 320] on div at bounding box center [31, 314] width 21 height 21
click at [351, 523] on div "Undo" at bounding box center [344, 626] width 54 height 21
click at [349, 523] on div "Undo" at bounding box center [352, 626] width 22 height 9
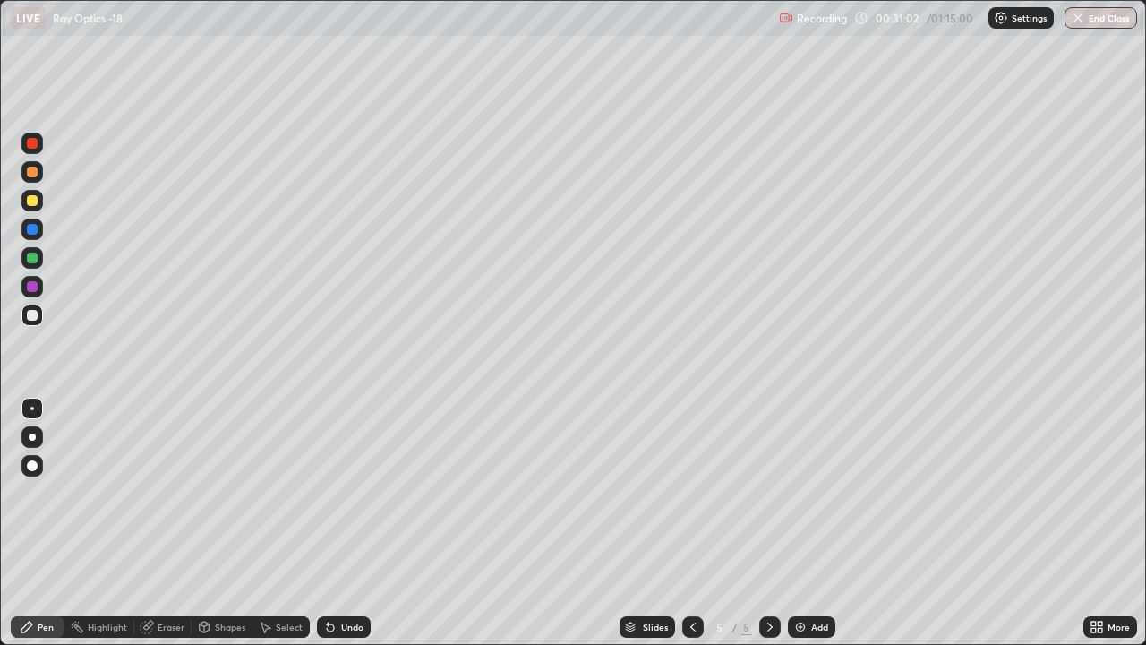
click at [36, 258] on div at bounding box center [32, 257] width 11 height 11
click at [344, 523] on div "Undo" at bounding box center [352, 626] width 22 height 9
click at [345, 523] on div "Undo" at bounding box center [352, 626] width 22 height 9
click at [346, 523] on div "Undo" at bounding box center [352, 626] width 22 height 9
click at [334, 523] on icon at bounding box center [330, 626] width 14 height 14
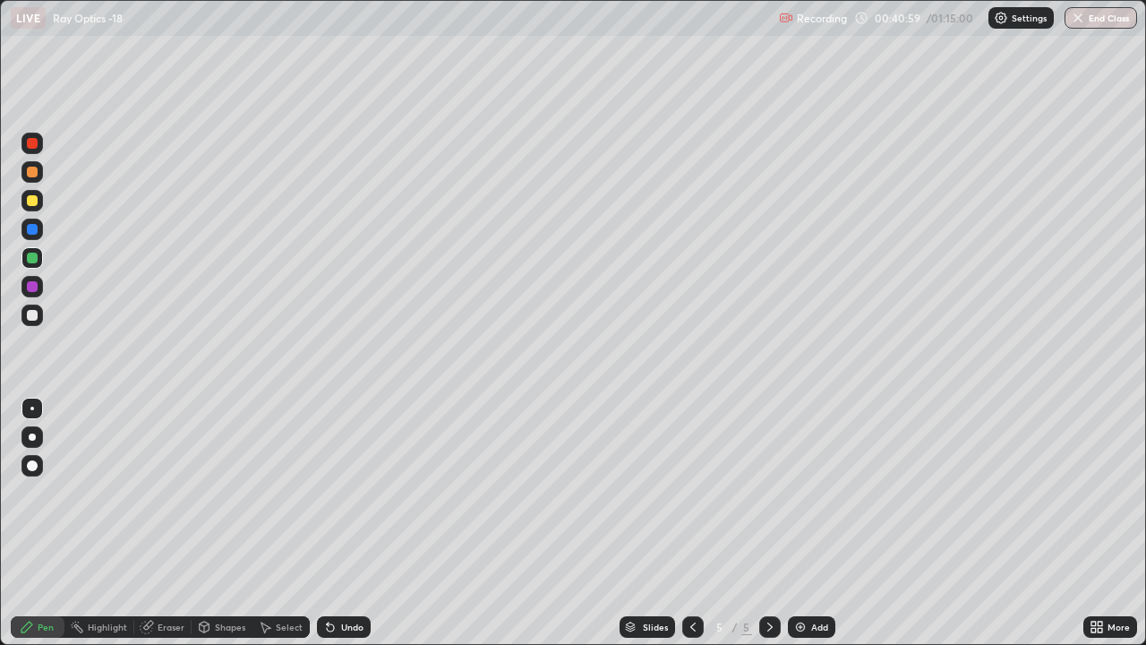
click at [341, 523] on div "Undo" at bounding box center [352, 626] width 22 height 9
click at [346, 523] on div "Undo" at bounding box center [352, 626] width 22 height 9
click at [353, 523] on div "Undo" at bounding box center [344, 626] width 54 height 21
click at [691, 523] on icon at bounding box center [693, 626] width 14 height 14
click at [686, 523] on icon at bounding box center [693, 626] width 14 height 14
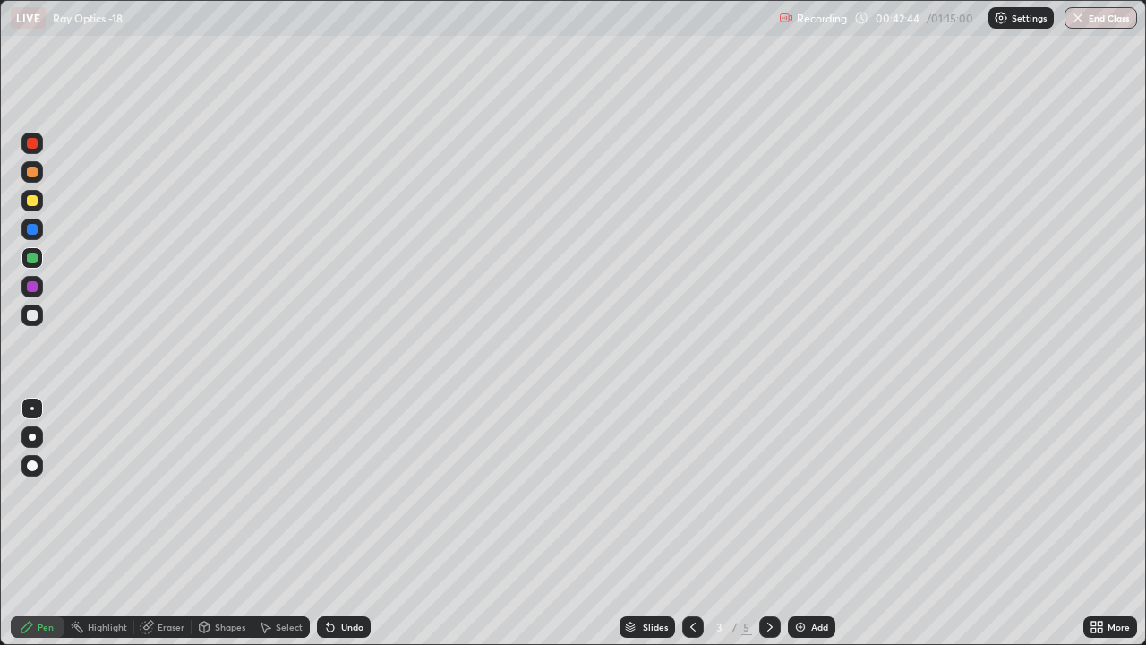
click at [765, 523] on icon at bounding box center [770, 626] width 14 height 14
click at [759, 523] on div at bounding box center [769, 626] width 21 height 21
click at [760, 523] on div at bounding box center [769, 626] width 21 height 21
click at [804, 523] on img at bounding box center [800, 626] width 14 height 14
click at [688, 523] on div at bounding box center [692, 627] width 21 height 36
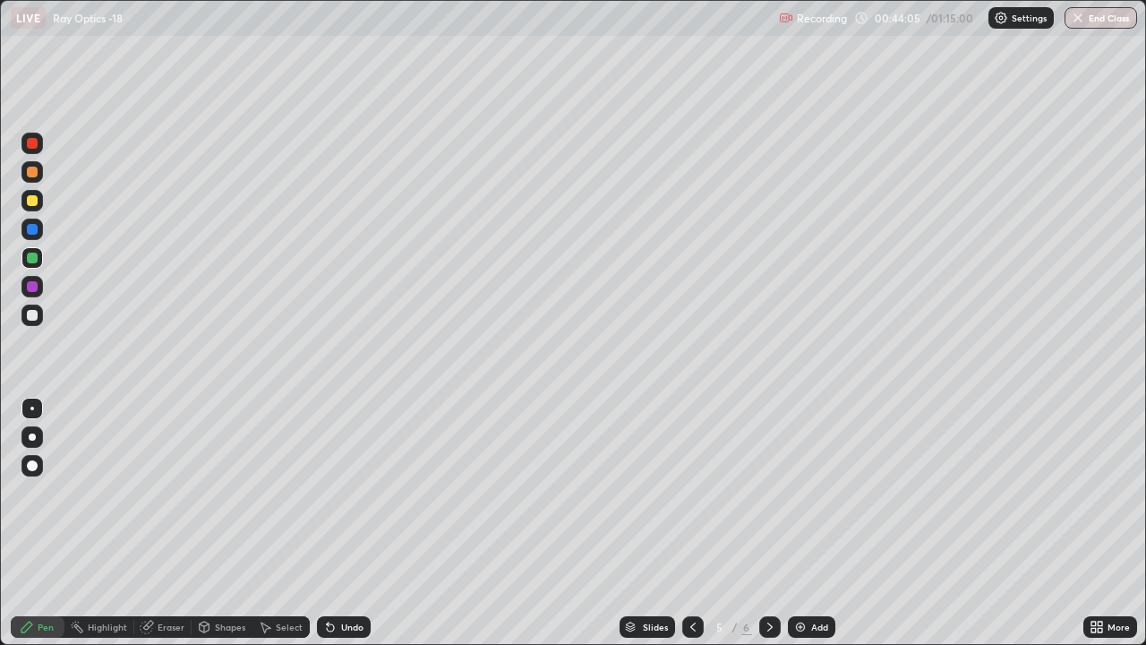
click at [765, 523] on icon at bounding box center [770, 626] width 14 height 14
click at [691, 523] on icon at bounding box center [693, 626] width 14 height 14
click at [763, 523] on div at bounding box center [769, 626] width 21 height 21
click at [37, 203] on div at bounding box center [32, 200] width 11 height 11
click at [34, 315] on div at bounding box center [32, 315] width 11 height 11
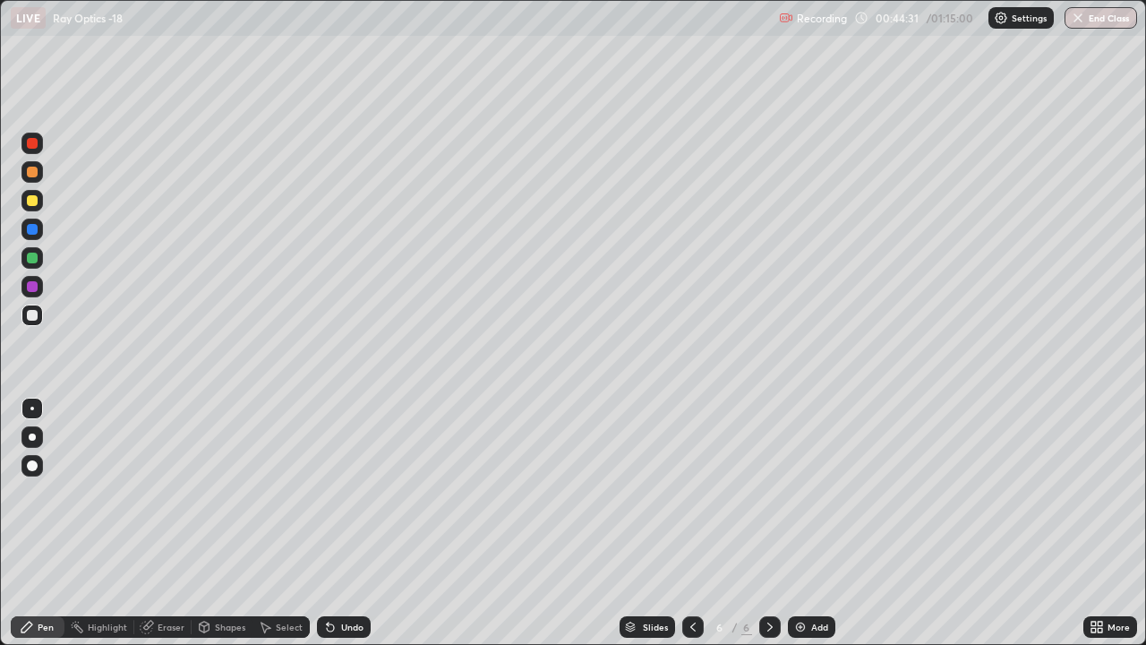
click at [344, 523] on div "Undo" at bounding box center [352, 626] width 22 height 9
click at [342, 523] on div "Undo" at bounding box center [352, 626] width 22 height 9
click at [221, 523] on div "Shapes" at bounding box center [222, 626] width 61 height 21
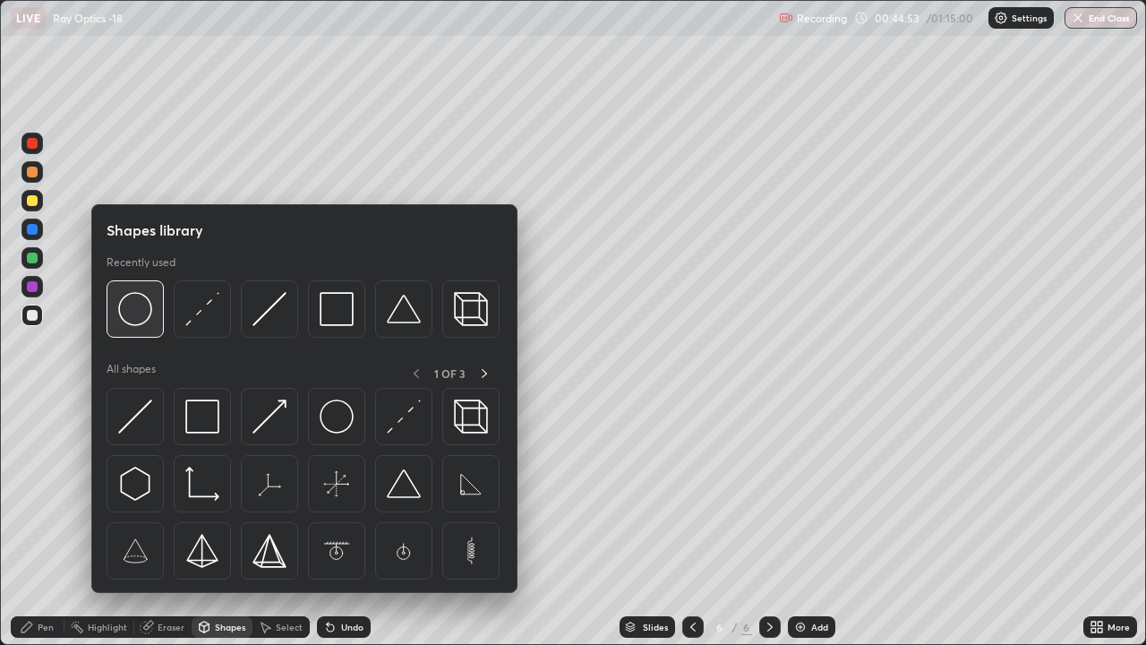
click at [145, 310] on img at bounding box center [135, 309] width 34 height 34
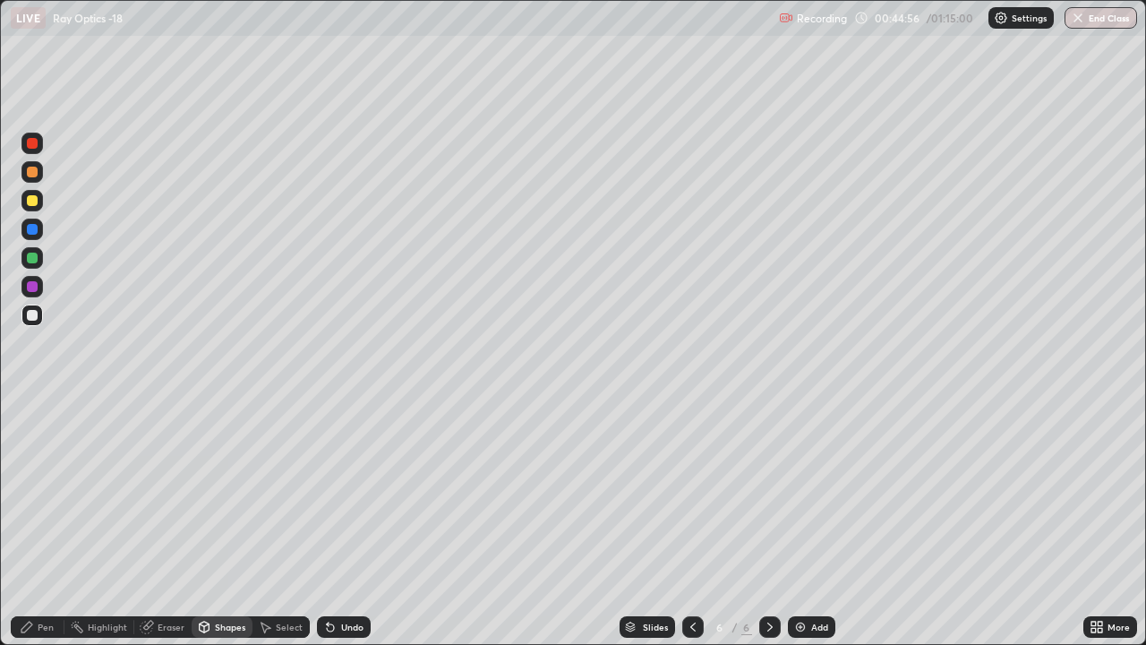
click at [49, 523] on div "Pen" at bounding box center [46, 626] width 16 height 9
click at [32, 201] on div at bounding box center [32, 200] width 11 height 11
click at [355, 523] on div "Undo" at bounding box center [352, 626] width 22 height 9
click at [33, 260] on div at bounding box center [32, 257] width 11 height 11
click at [341, 523] on div "Undo" at bounding box center [352, 626] width 22 height 9
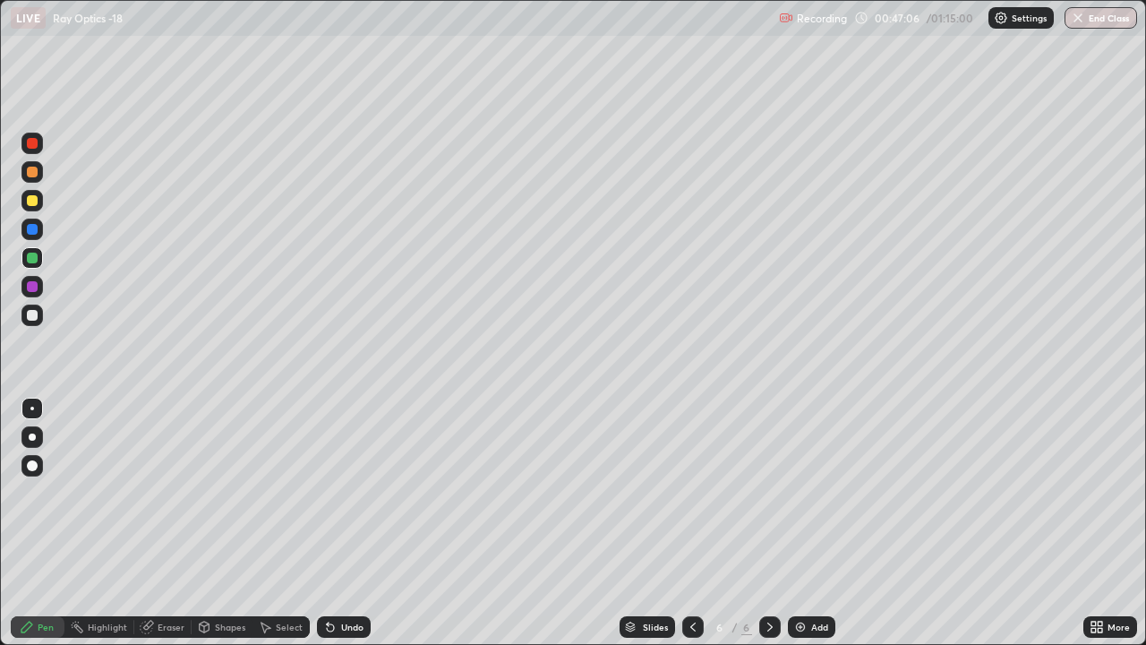
click at [335, 523] on div "Undo" at bounding box center [344, 626] width 54 height 21
click at [218, 523] on div "Shapes" at bounding box center [222, 626] width 61 height 21
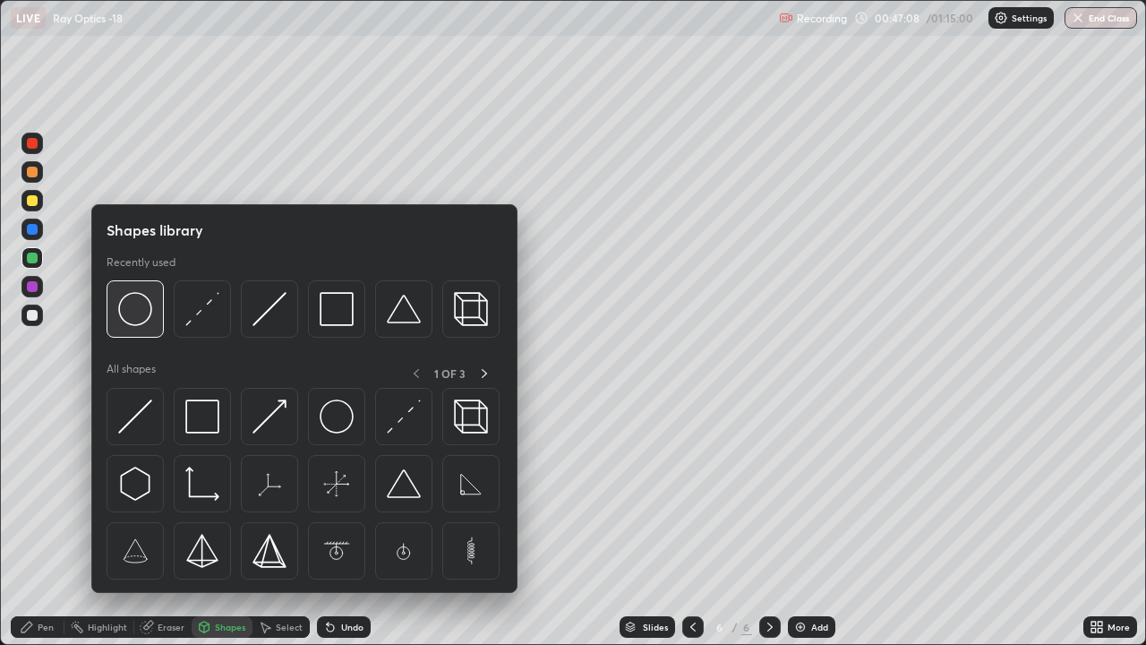
click at [143, 310] on img at bounding box center [135, 309] width 34 height 34
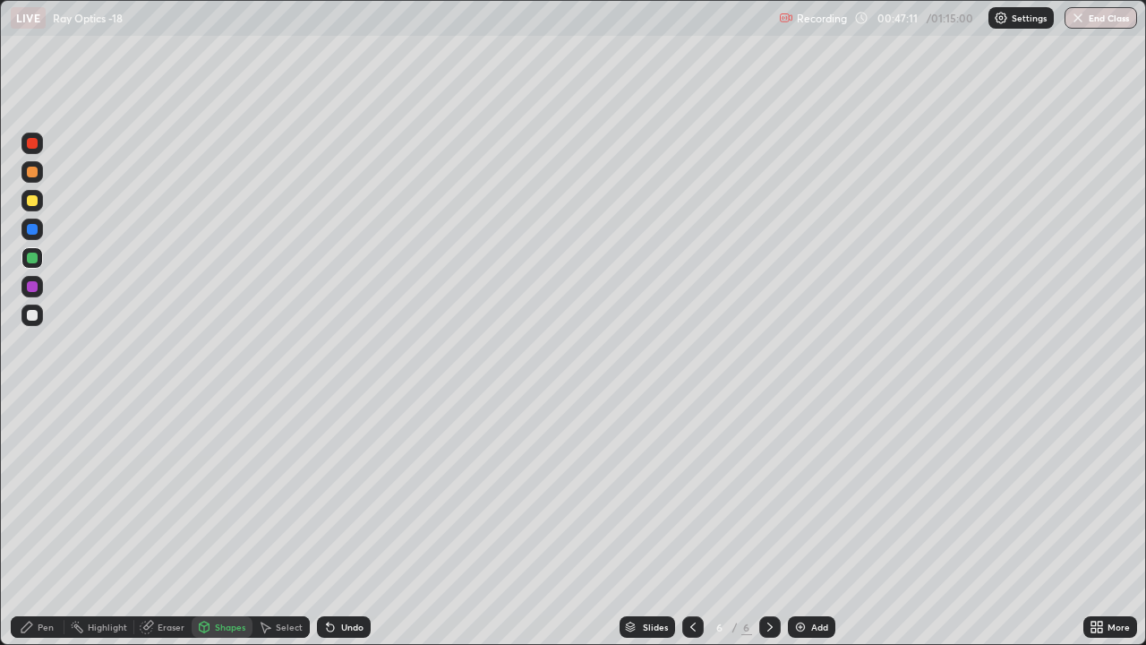
click at [49, 523] on div "Pen" at bounding box center [46, 626] width 16 height 9
click at [35, 316] on div at bounding box center [32, 315] width 11 height 11
click at [37, 261] on div at bounding box center [31, 257] width 21 height 21
click at [33, 201] on div at bounding box center [32, 200] width 11 height 11
click at [0, 523] on div "Setting up your live class" at bounding box center [573, 322] width 1146 height 645
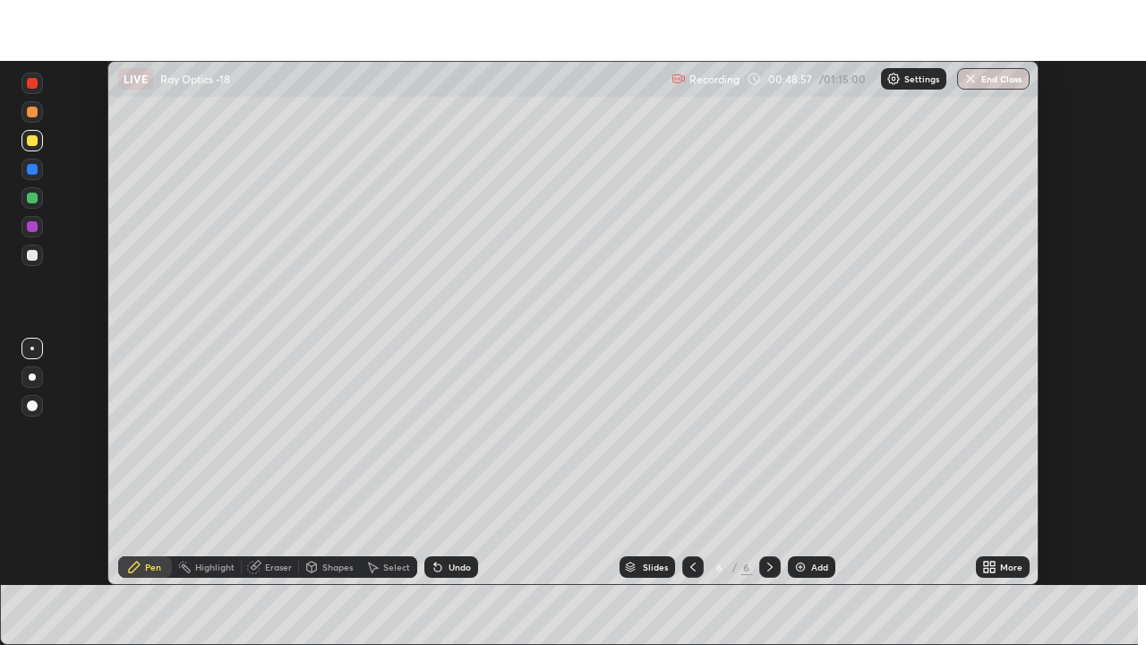
scroll to position [88997, 88375]
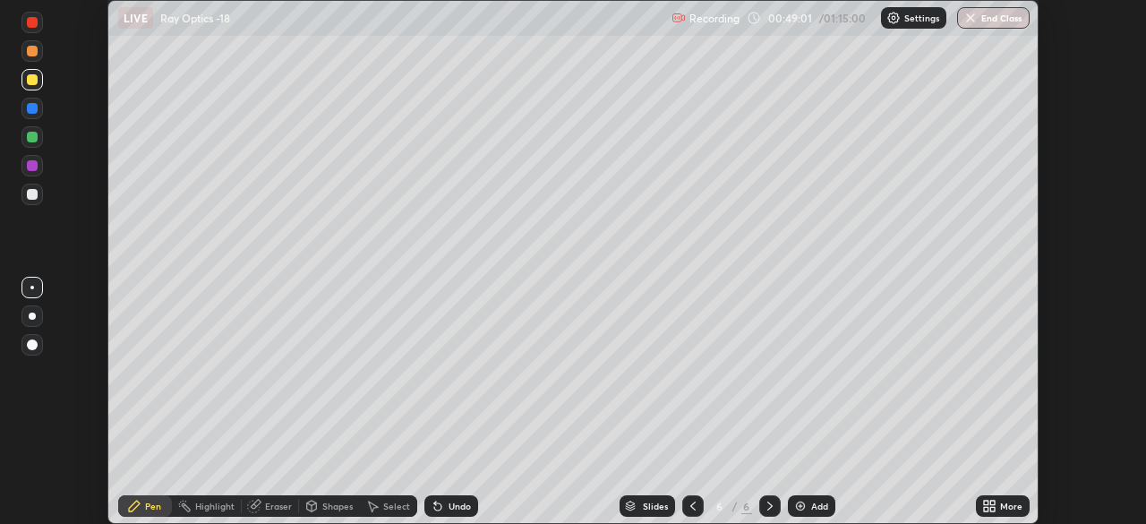
click at [992, 502] on icon at bounding box center [992, 502] width 4 height 4
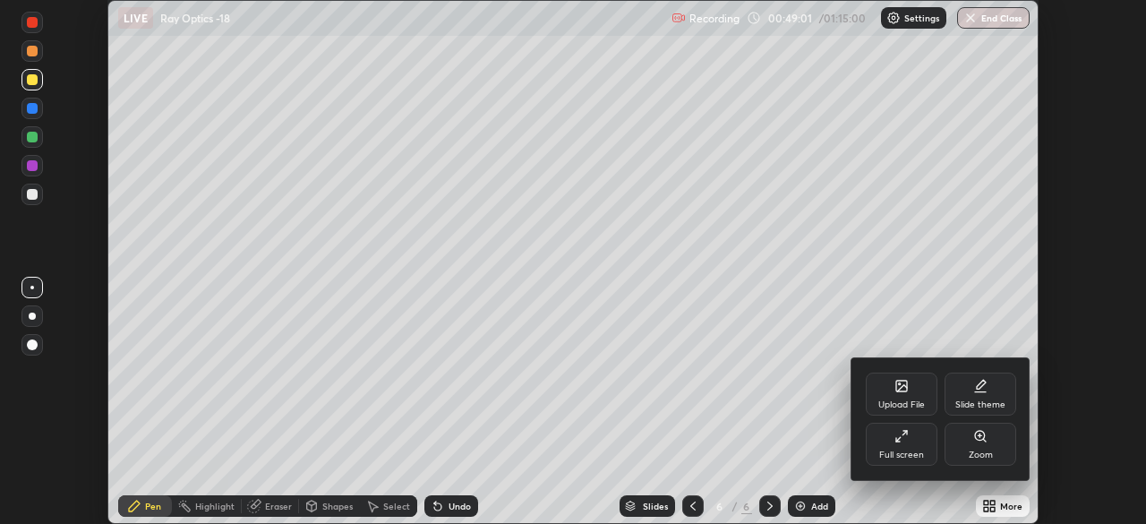
click at [899, 444] on div "Full screen" at bounding box center [902, 444] width 72 height 43
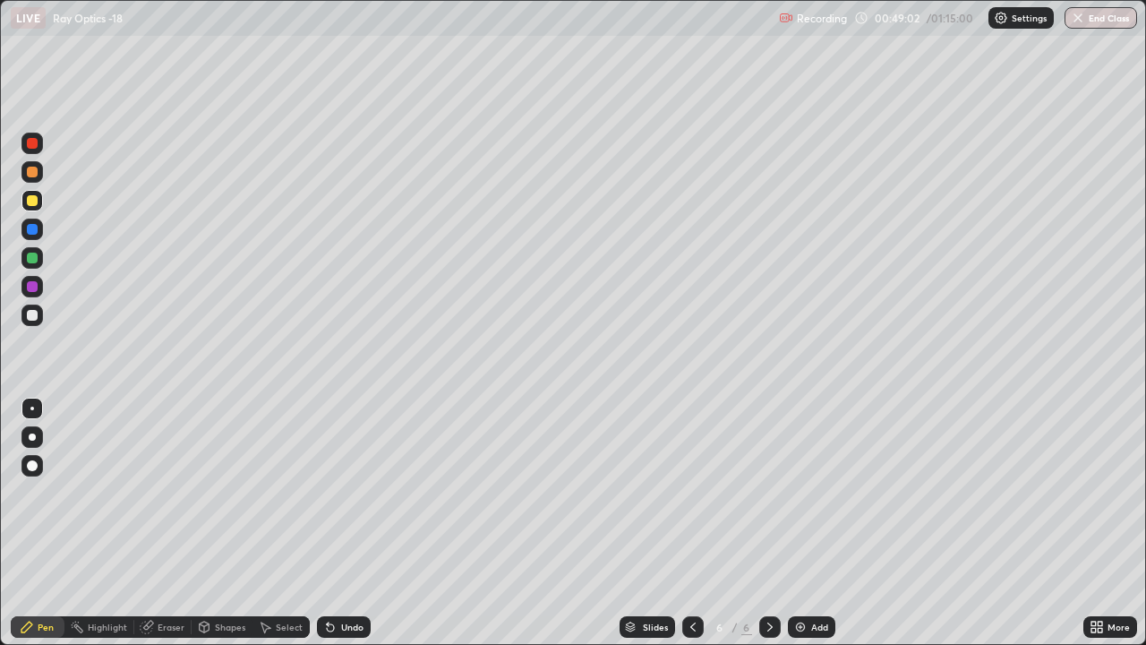
scroll to position [645, 1146]
click at [800, 523] on img at bounding box center [800, 626] width 14 height 14
click at [682, 523] on div at bounding box center [692, 626] width 21 height 21
click at [767, 523] on icon at bounding box center [769, 626] width 5 height 9
click at [175, 523] on div "Eraser" at bounding box center [171, 626] width 27 height 9
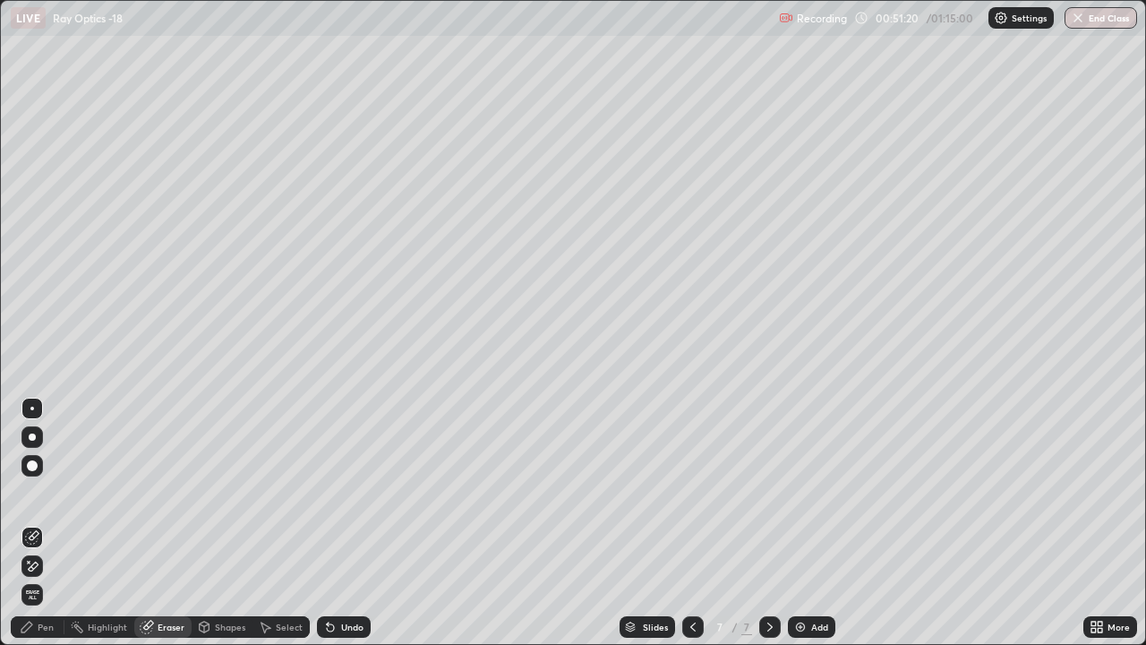
click at [38, 523] on div "Pen" at bounding box center [46, 626] width 16 height 9
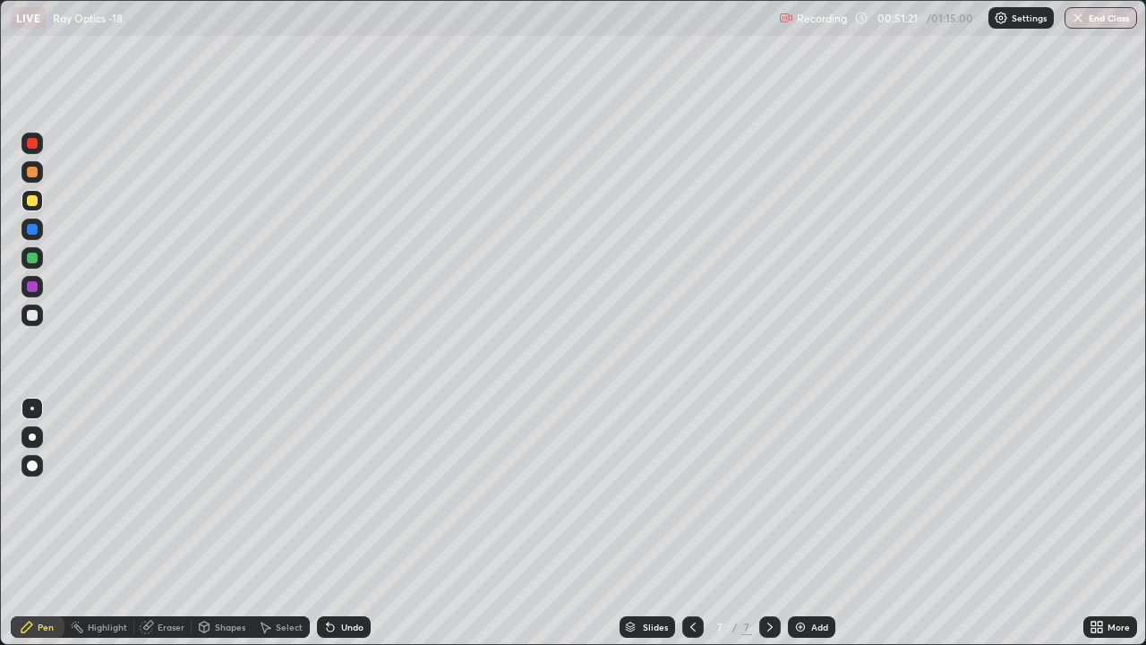
click at [38, 314] on div at bounding box center [31, 314] width 21 height 21
click at [346, 523] on div "Undo" at bounding box center [352, 626] width 22 height 9
click at [337, 523] on div "Undo" at bounding box center [344, 626] width 54 height 21
click at [341, 523] on div "Undo" at bounding box center [352, 626] width 22 height 9
click at [345, 523] on div "Undo" at bounding box center [344, 626] width 54 height 21
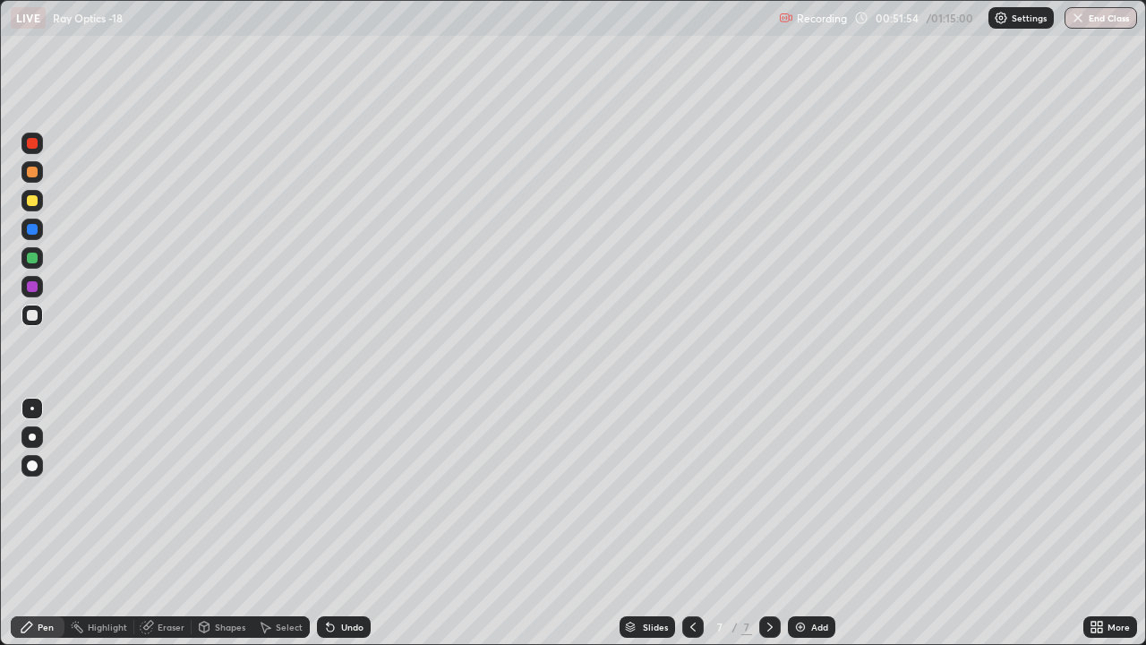
click at [336, 523] on div "Undo" at bounding box center [344, 626] width 54 height 21
click at [342, 523] on div "Undo" at bounding box center [344, 626] width 54 height 21
click at [341, 523] on div "Undo" at bounding box center [344, 626] width 54 height 21
click at [343, 523] on div "Undo" at bounding box center [344, 626] width 54 height 21
click at [33, 207] on div at bounding box center [31, 200] width 21 height 21
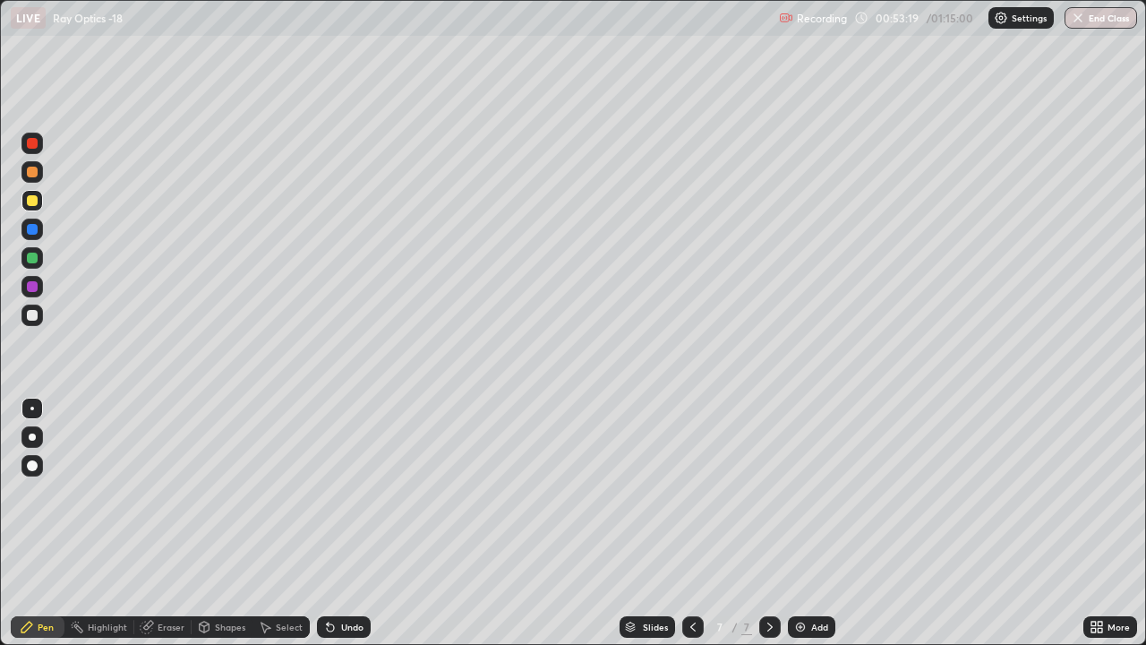
click at [34, 261] on div at bounding box center [32, 257] width 11 height 11
click at [35, 314] on div at bounding box center [32, 315] width 11 height 11
click at [346, 523] on div "Undo" at bounding box center [344, 626] width 54 height 21
click at [1084, 24] on button "End Class" at bounding box center [1100, 17] width 73 height 21
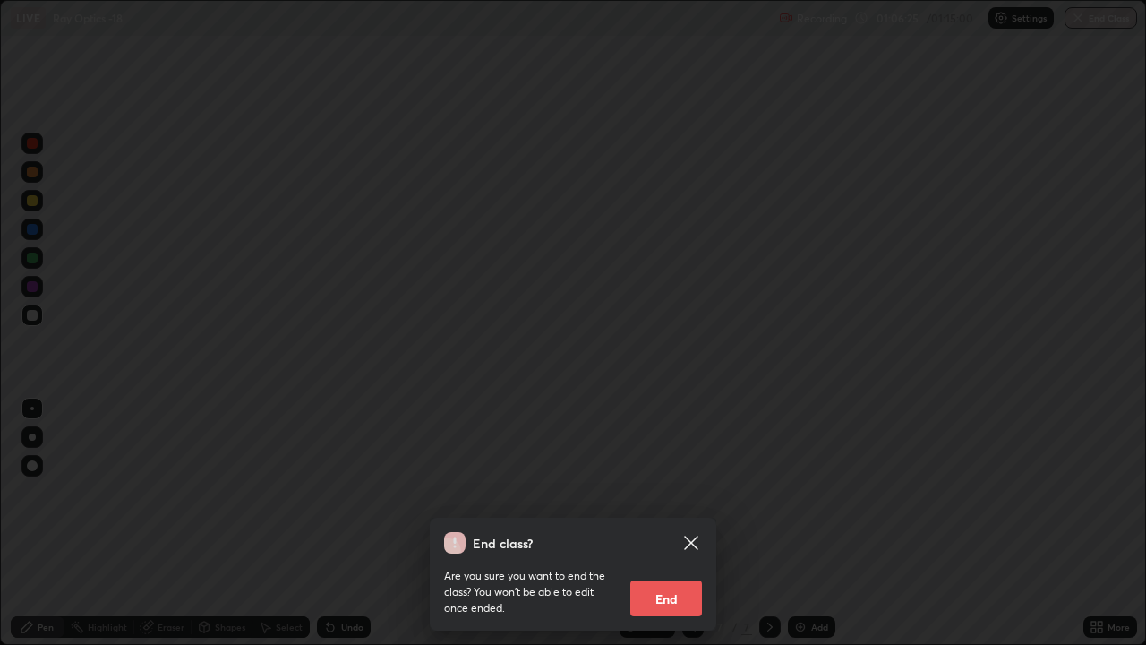
click at [661, 523] on button "End" at bounding box center [666, 598] width 72 height 36
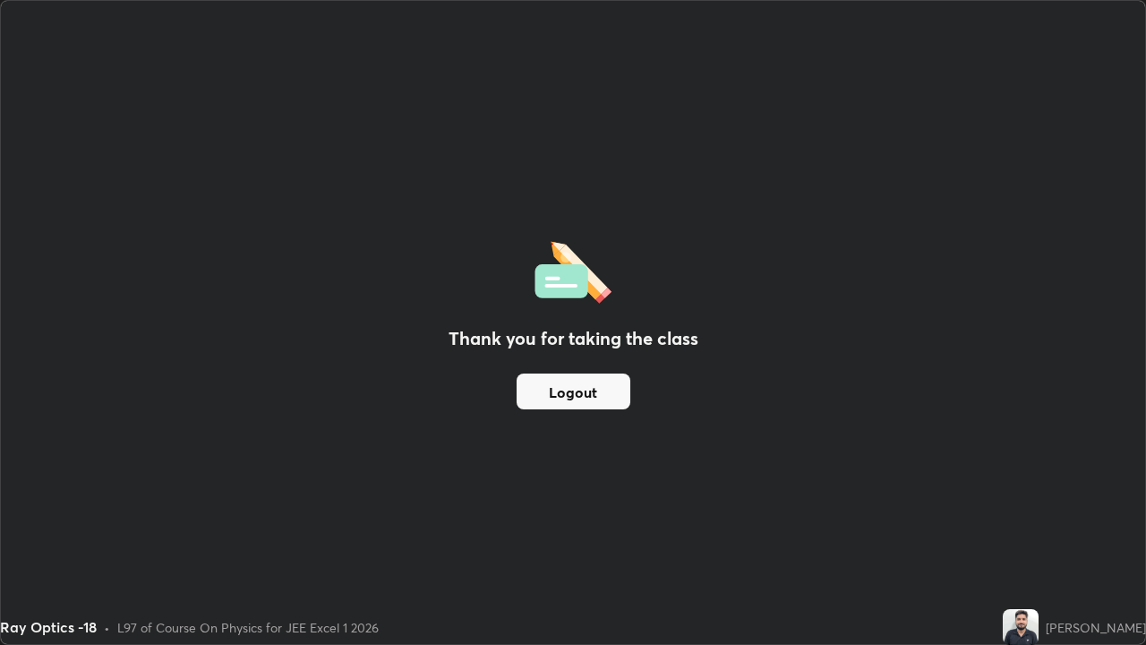
click at [584, 389] on button "Logout" at bounding box center [574, 391] width 114 height 36
